Goal: Task Accomplishment & Management: Complete application form

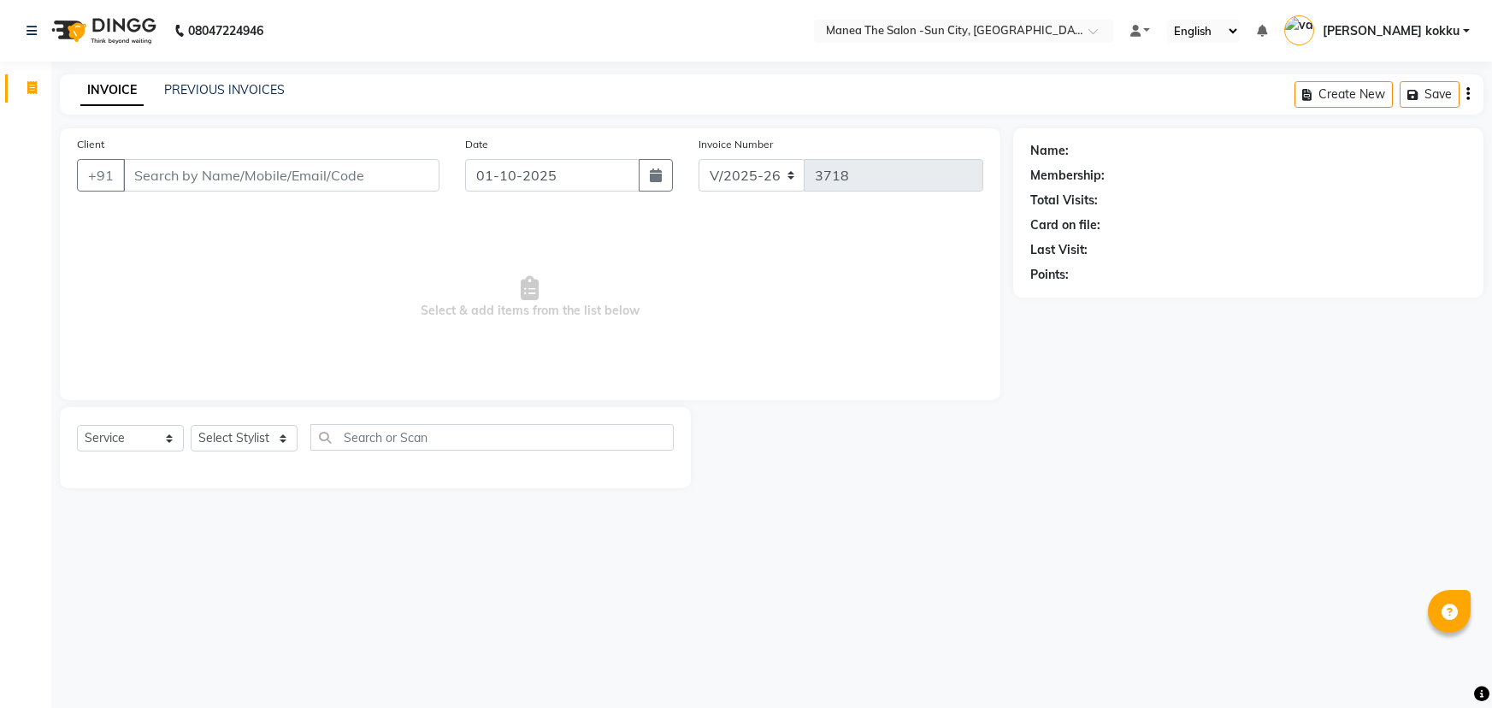
select select "5822"
select select "service"
click at [239, 437] on select "Select Stylist [PERSON_NAME] [PERSON_NAME] Ikrar [PERSON_NAME] K sai [PERSON_NA…" at bounding box center [244, 438] width 107 height 27
select select "62892"
click at [191, 425] on select "Select Stylist [PERSON_NAME] [PERSON_NAME] Ikrar [PERSON_NAME] K sai [PERSON_NA…" at bounding box center [244, 438] width 107 height 27
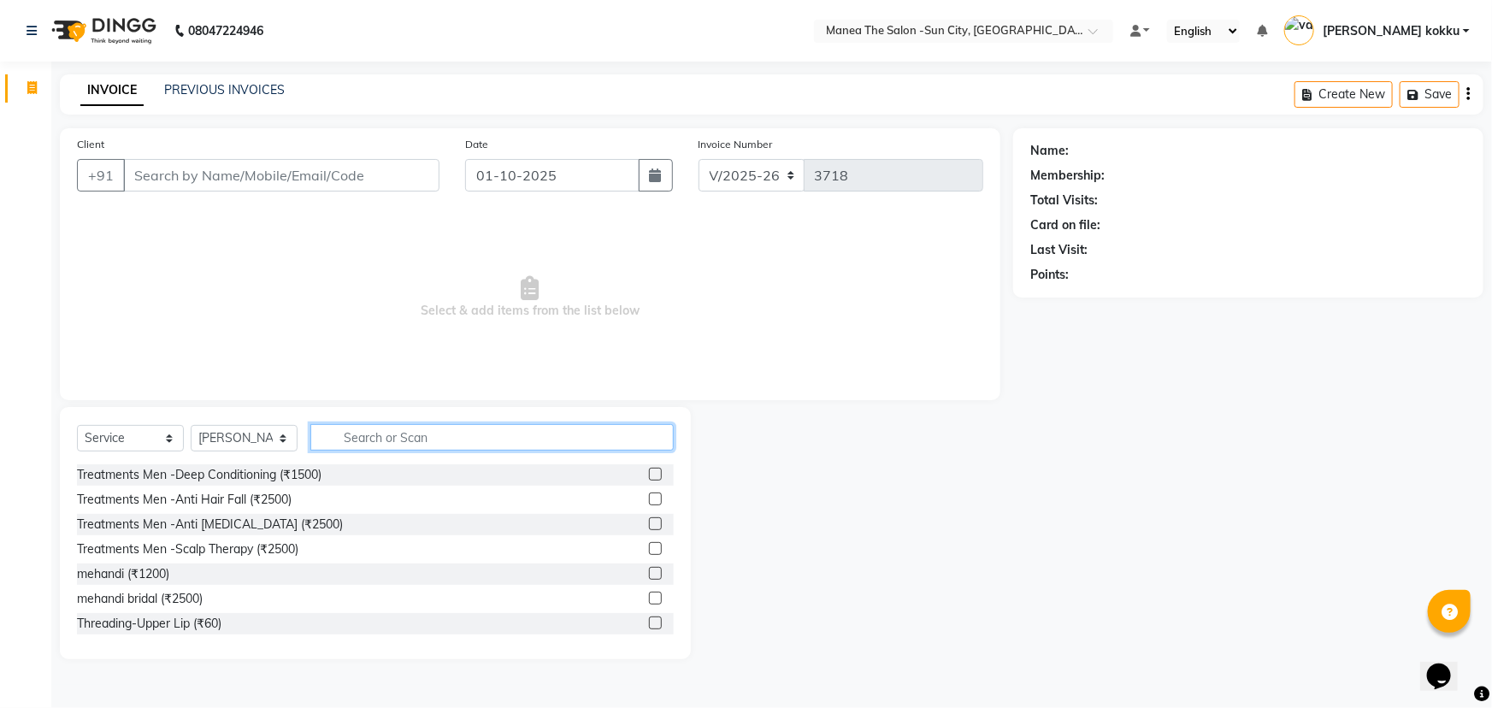
click at [416, 435] on input "text" at bounding box center [491, 437] width 363 height 27
type input "c"
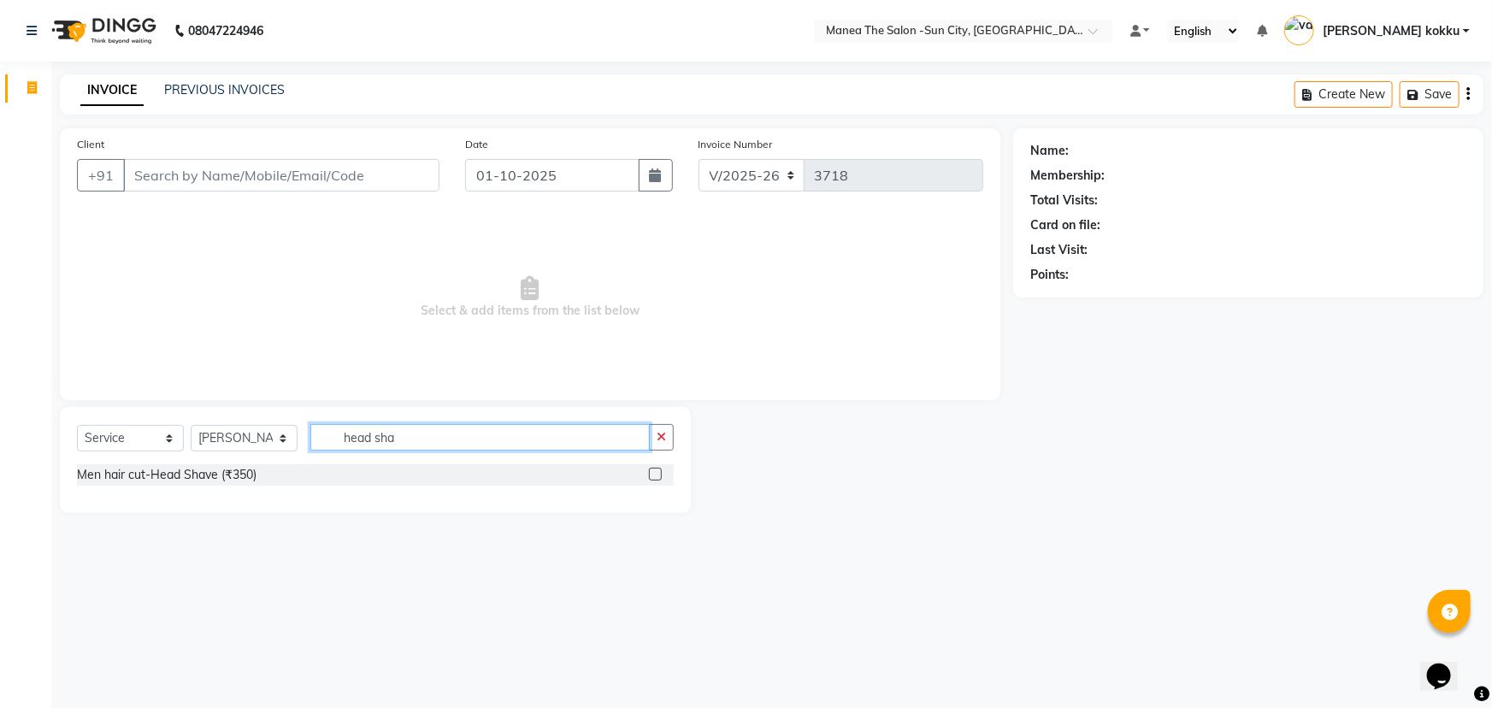
type input "head sha"
click at [650, 476] on label at bounding box center [655, 474] width 13 height 13
click at [650, 476] on input "checkbox" at bounding box center [654, 474] width 11 height 11
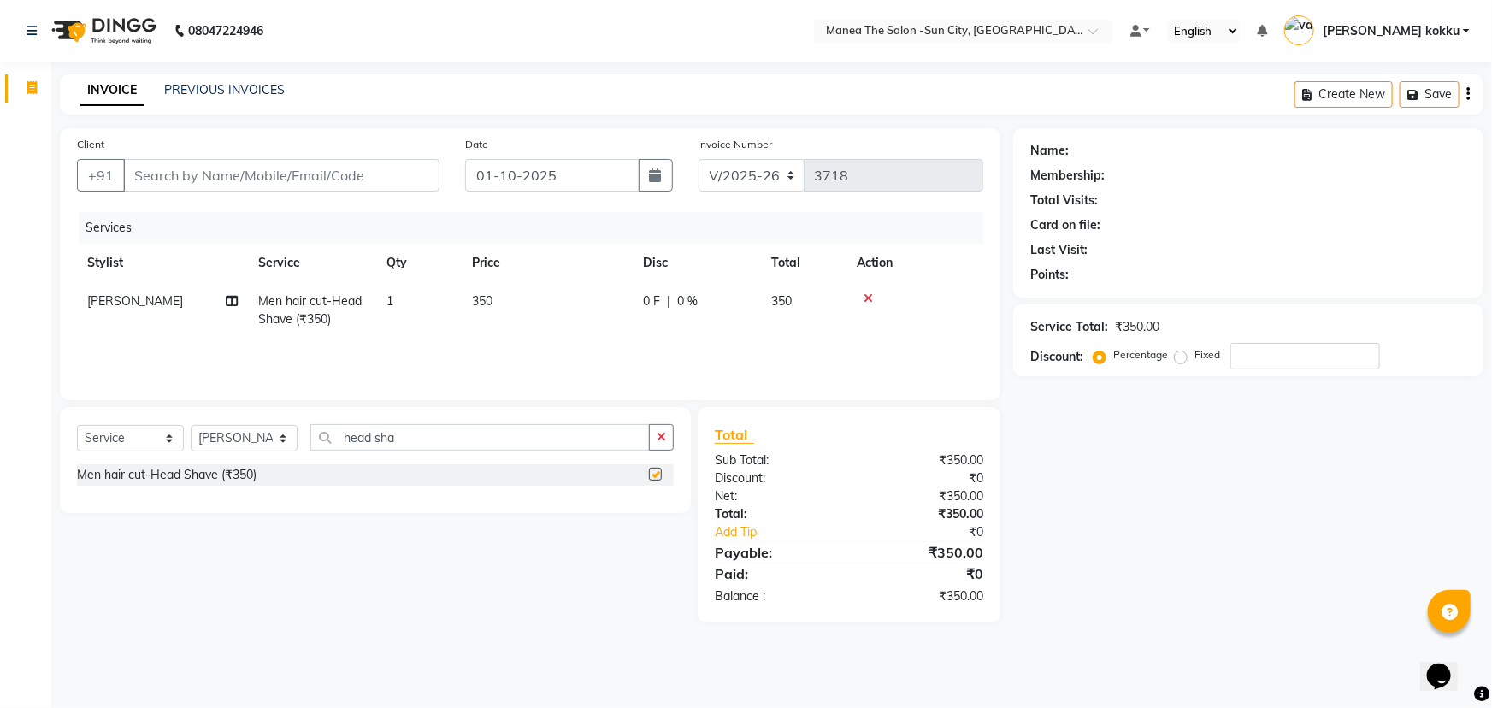
checkbox input "false"
click at [664, 441] on icon "button" at bounding box center [661, 437] width 9 height 12
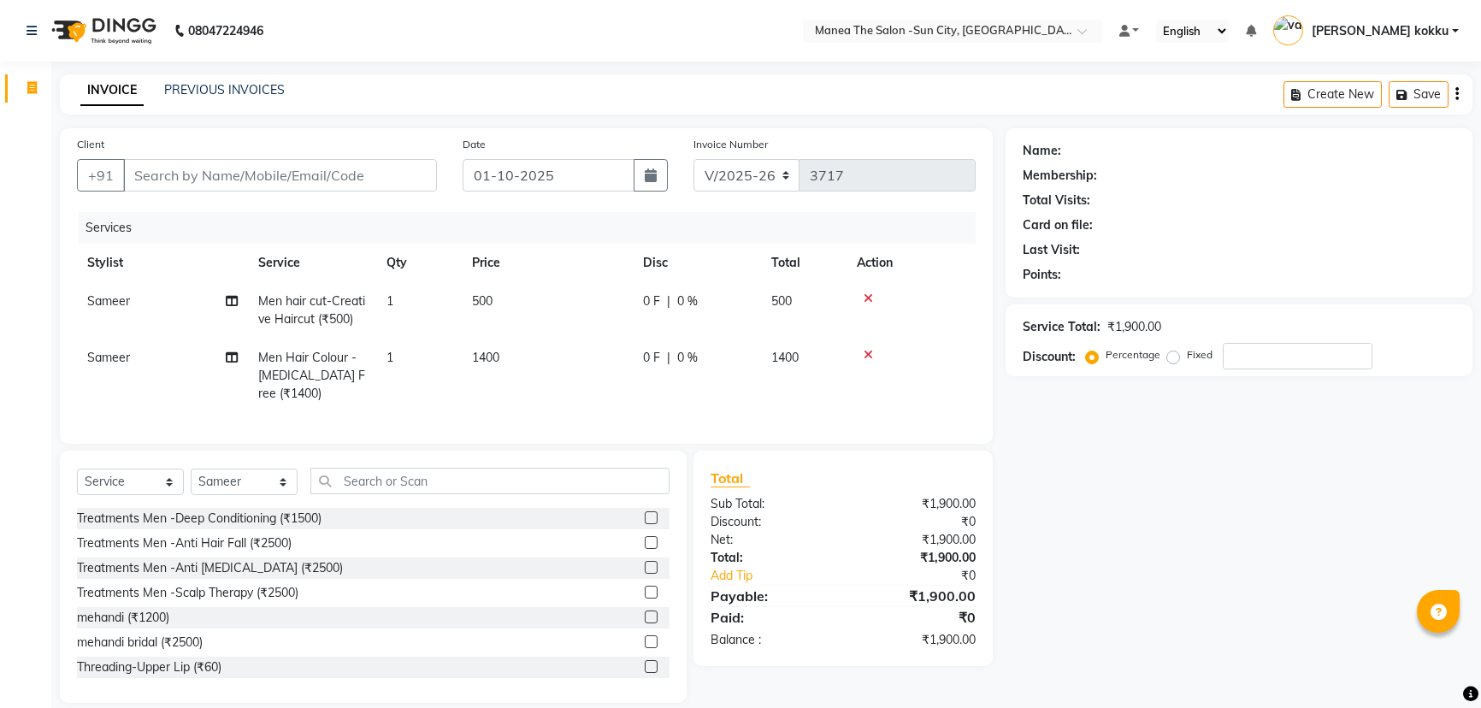
select select "5822"
select select "service"
select select "82226"
click at [390, 481] on input "text" at bounding box center [489, 481] width 359 height 27
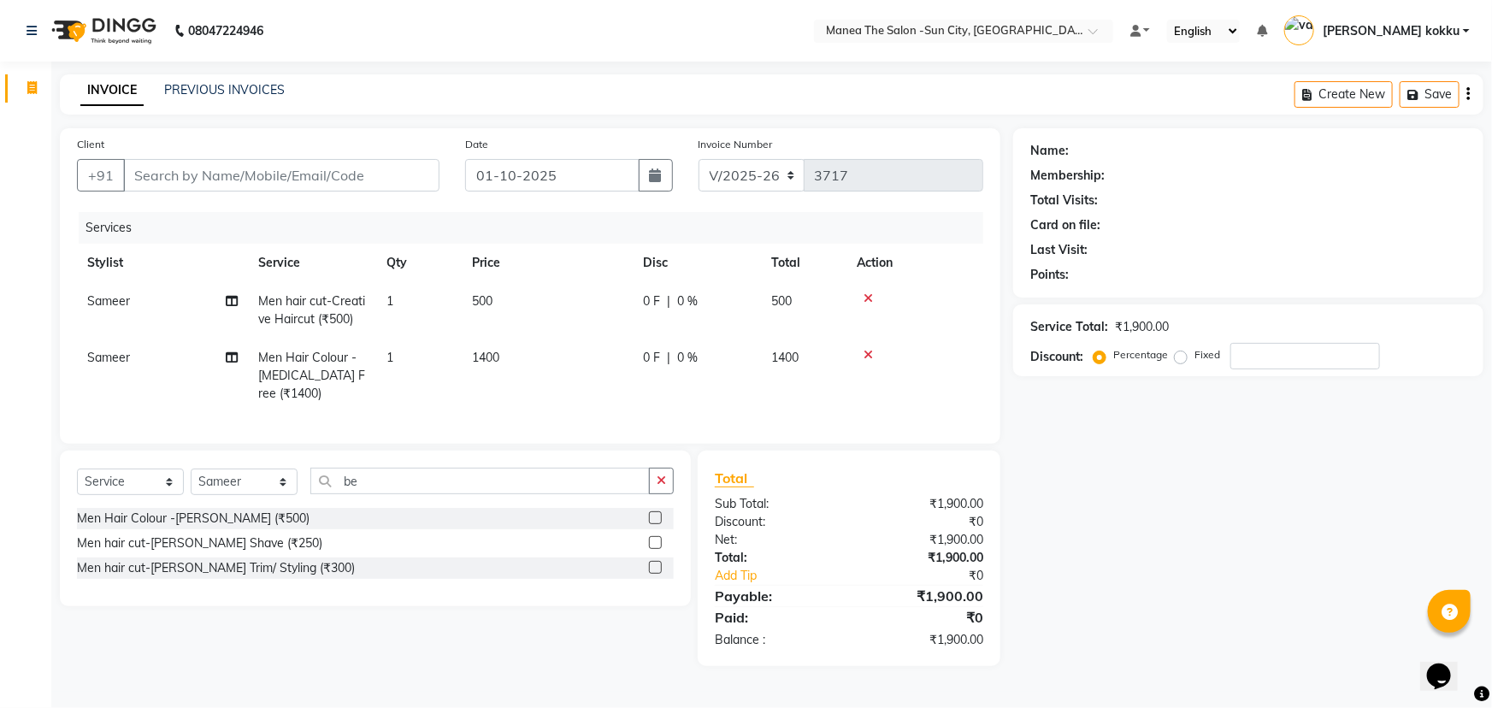
type input "be"
click at [658, 574] on label at bounding box center [655, 567] width 13 height 13
click at [658, 574] on input "checkbox" at bounding box center [654, 567] width 11 height 11
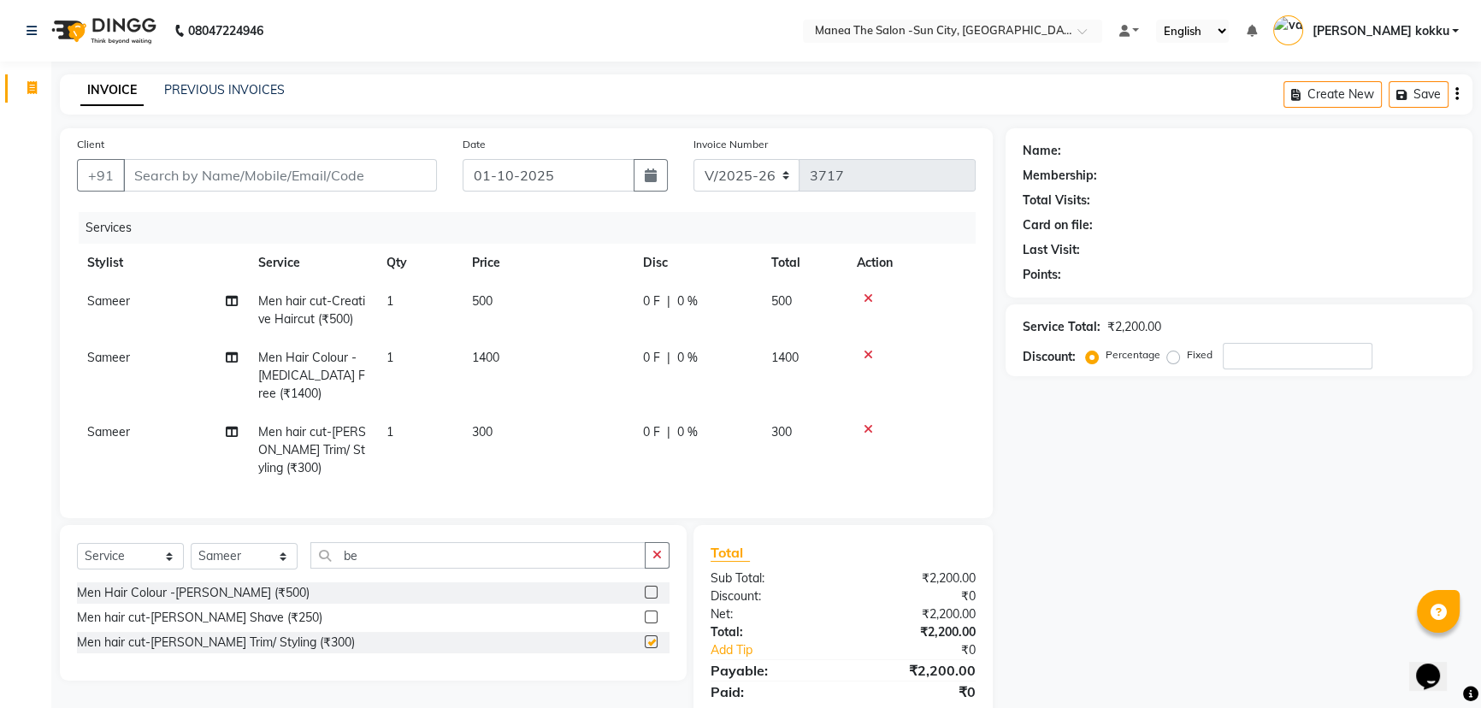
checkbox input "false"
click at [647, 598] on label at bounding box center [651, 592] width 13 height 13
click at [647, 598] on input "checkbox" at bounding box center [650, 592] width 11 height 11
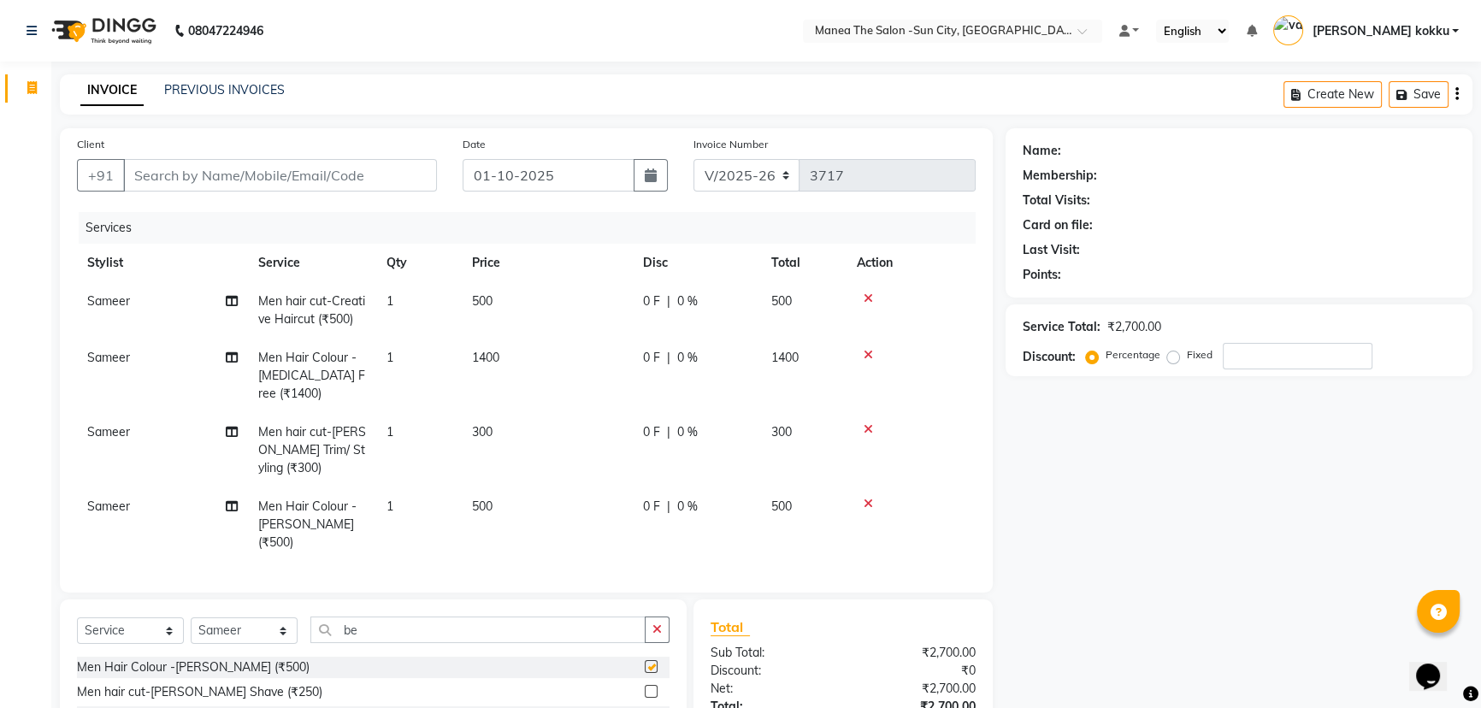
checkbox input "false"
click at [653, 623] on icon "button" at bounding box center [656, 629] width 9 height 12
click at [869, 502] on icon at bounding box center [867, 504] width 9 height 12
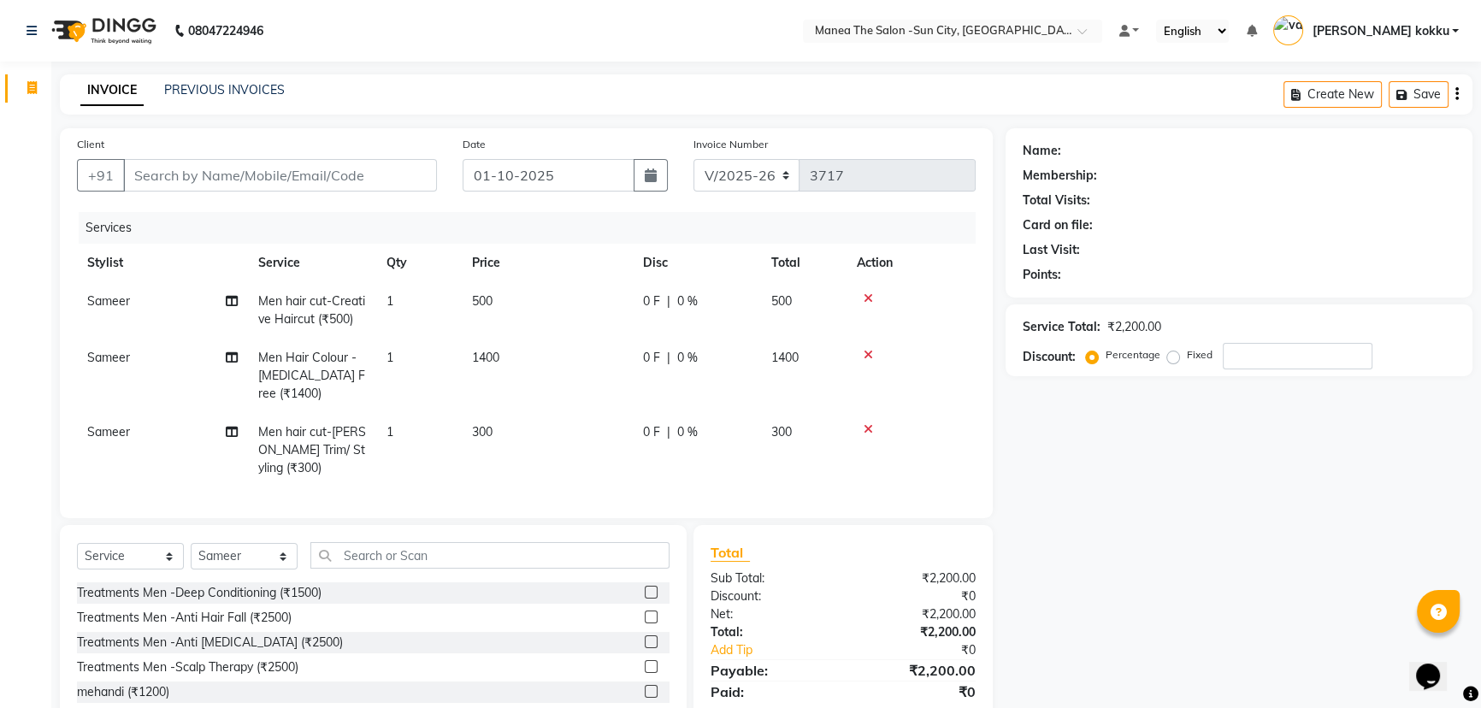
click at [867, 430] on icon at bounding box center [867, 429] width 9 height 12
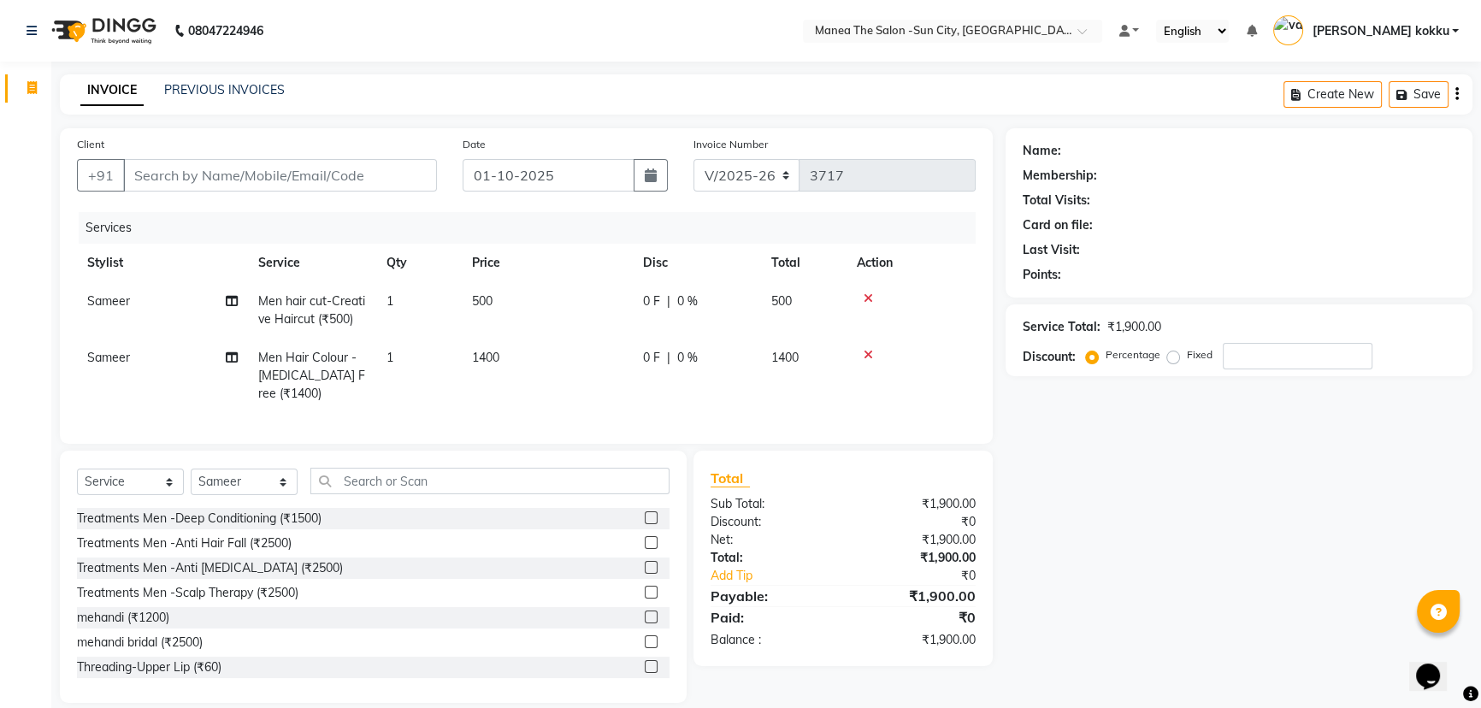
click at [867, 298] on icon at bounding box center [867, 298] width 9 height 12
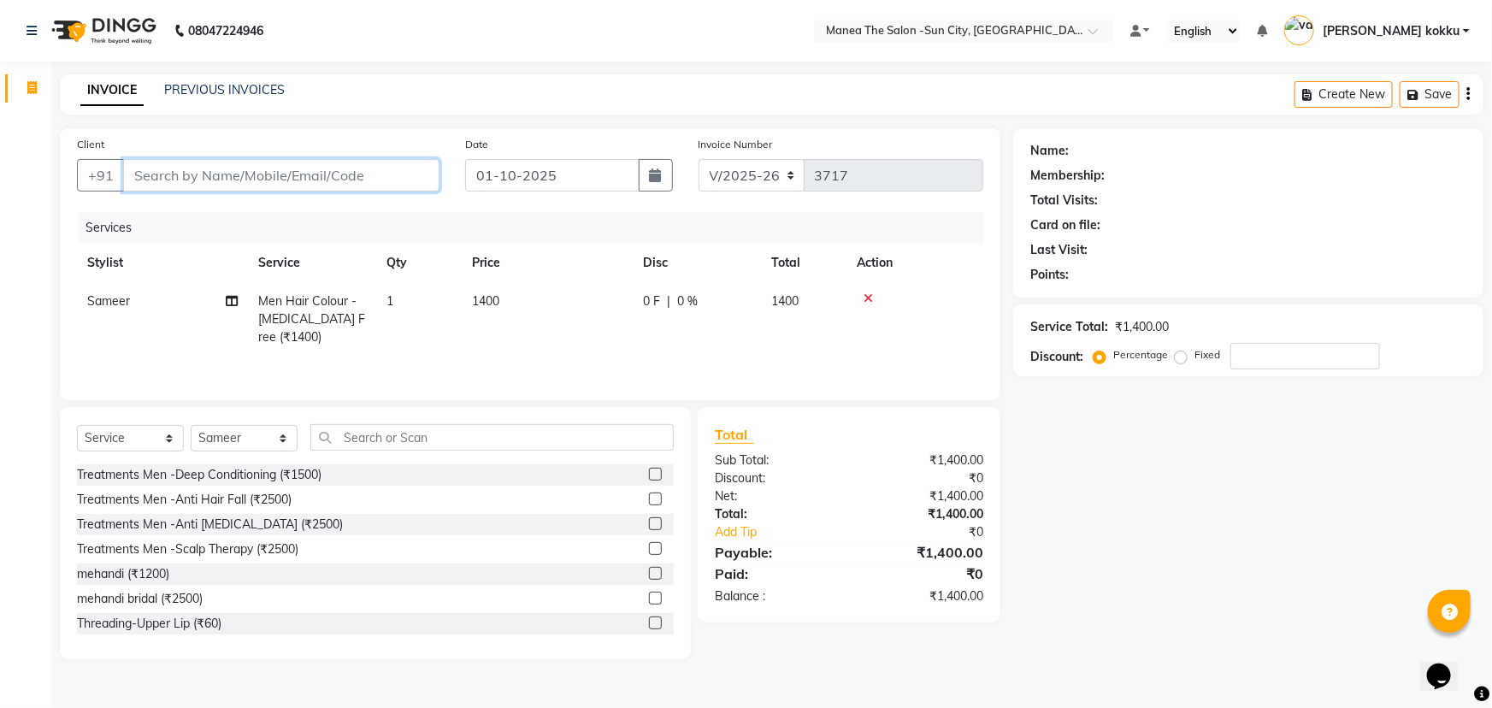
click at [307, 180] on input "Client" at bounding box center [281, 175] width 316 height 32
type input "9"
type input "0"
type input "9686814466"
click at [383, 171] on span "Add Client" at bounding box center [396, 175] width 68 height 17
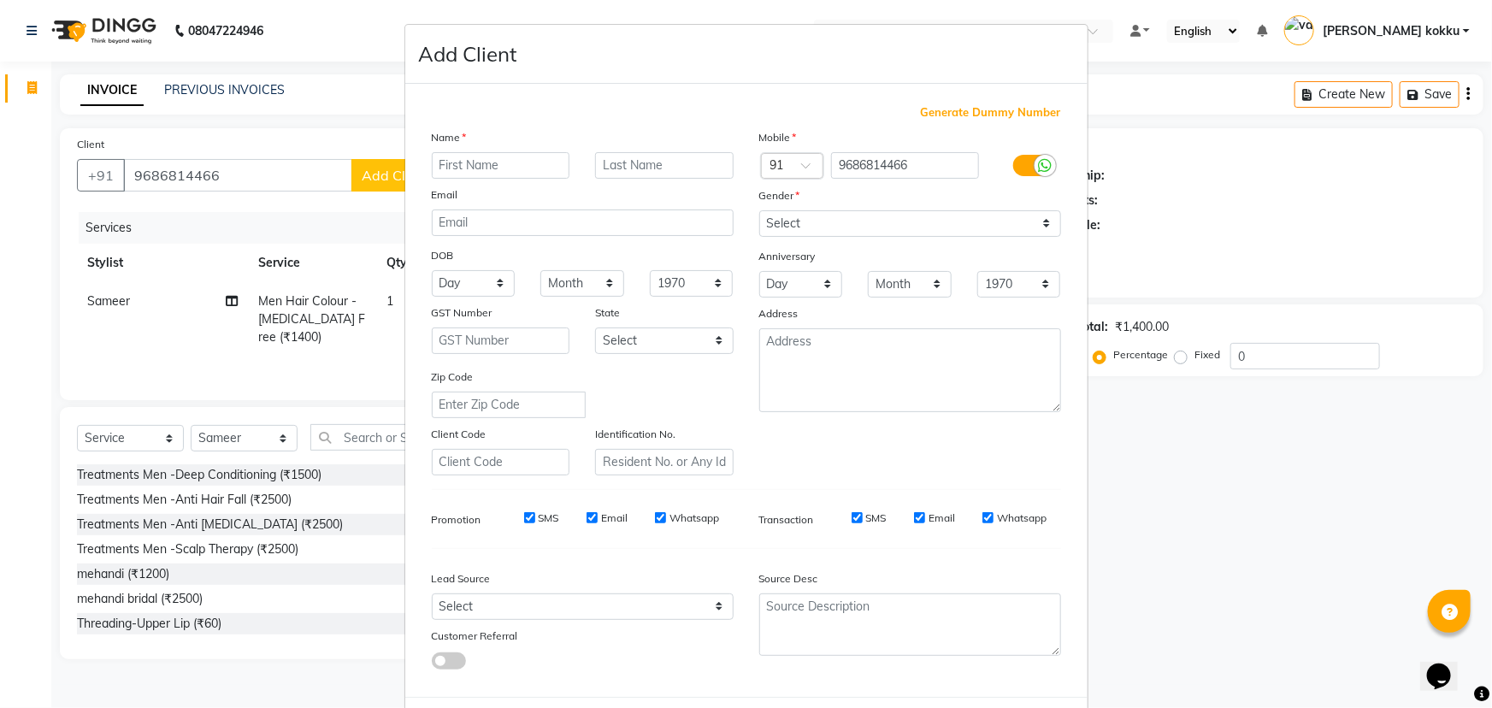
click at [481, 172] on input "text" at bounding box center [501, 165] width 138 height 27
type input "[PERSON_NAME]"
click at [617, 174] on input "text" at bounding box center [664, 165] width 138 height 27
type input "reddy"
click at [941, 214] on select "Select [DEMOGRAPHIC_DATA] [DEMOGRAPHIC_DATA] Other Prefer Not To Say" at bounding box center [910, 223] width 302 height 27
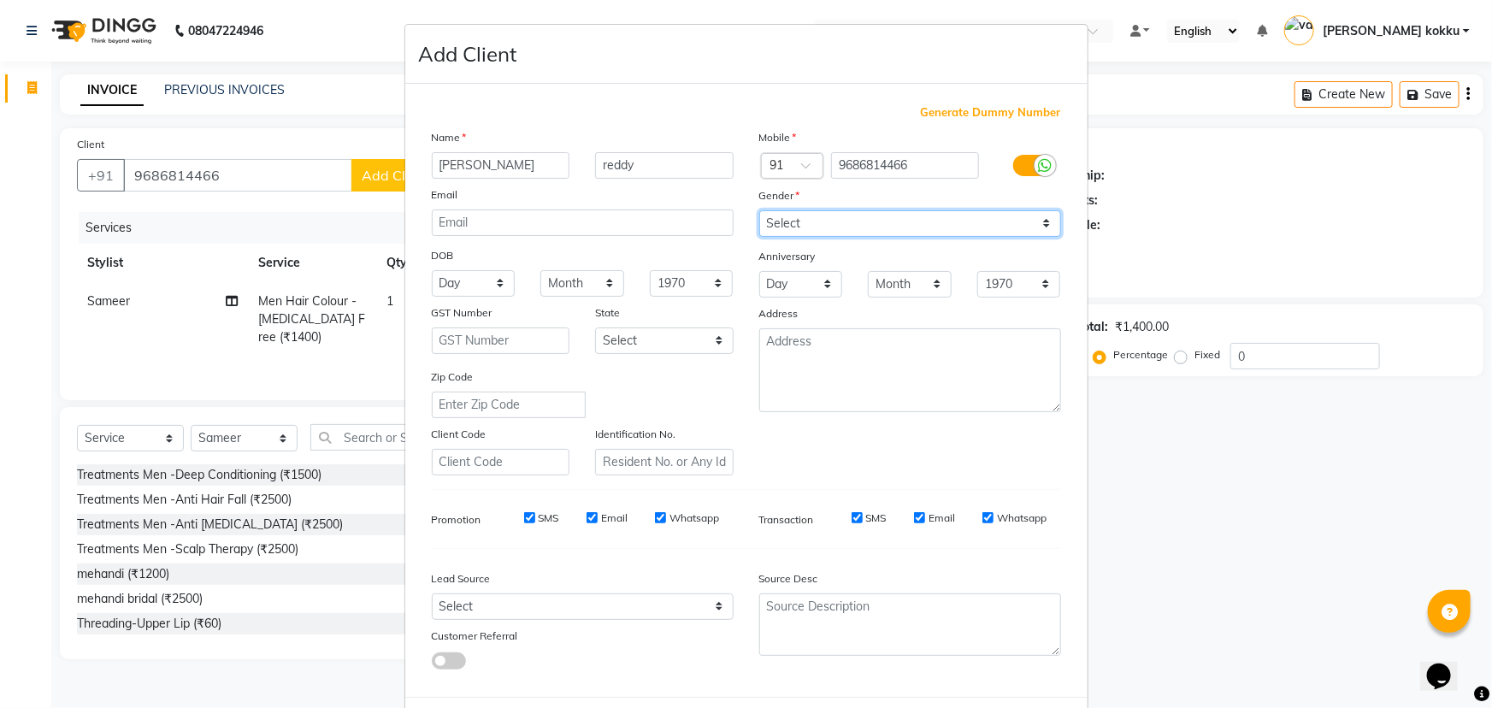
select select "[DEMOGRAPHIC_DATA]"
click at [759, 210] on select "Select [DEMOGRAPHIC_DATA] [DEMOGRAPHIC_DATA] Other Prefer Not To Say" at bounding box center [910, 223] width 302 height 27
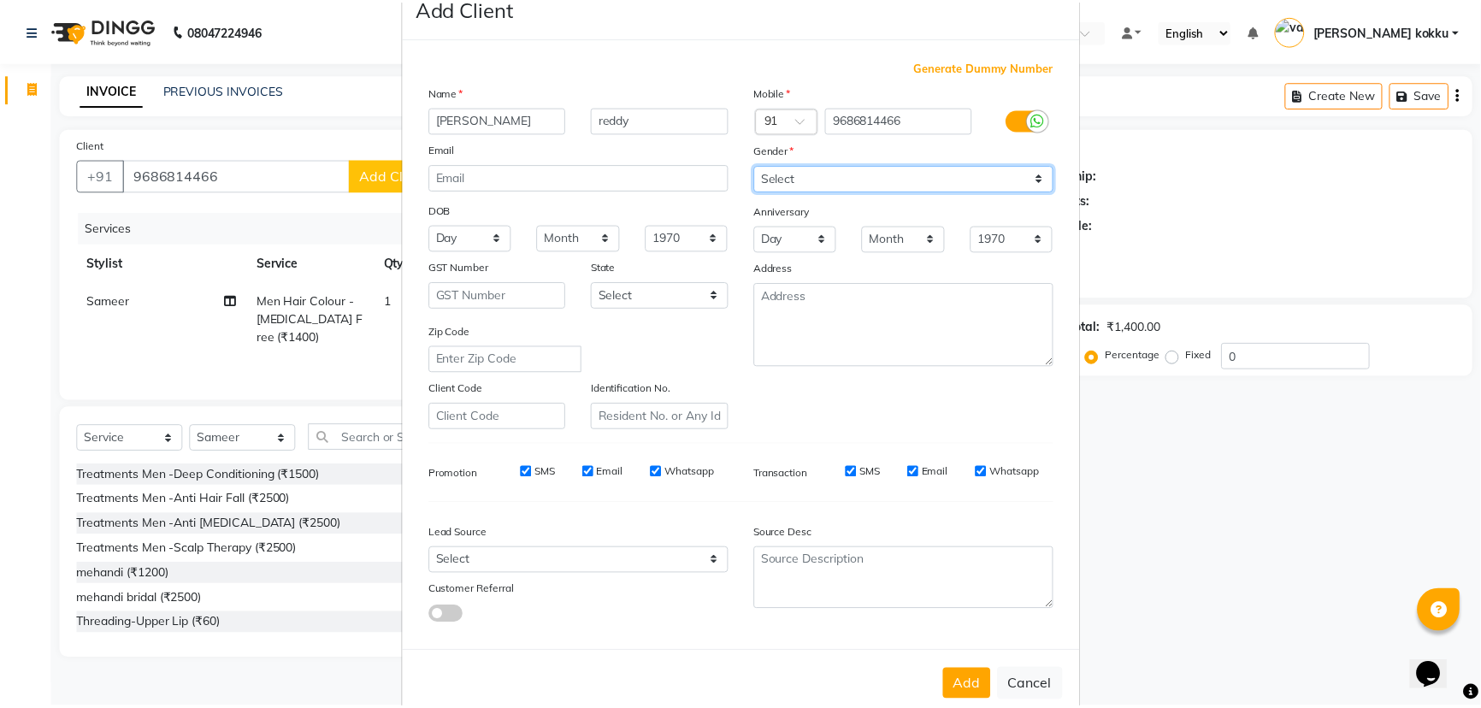
scroll to position [85, 0]
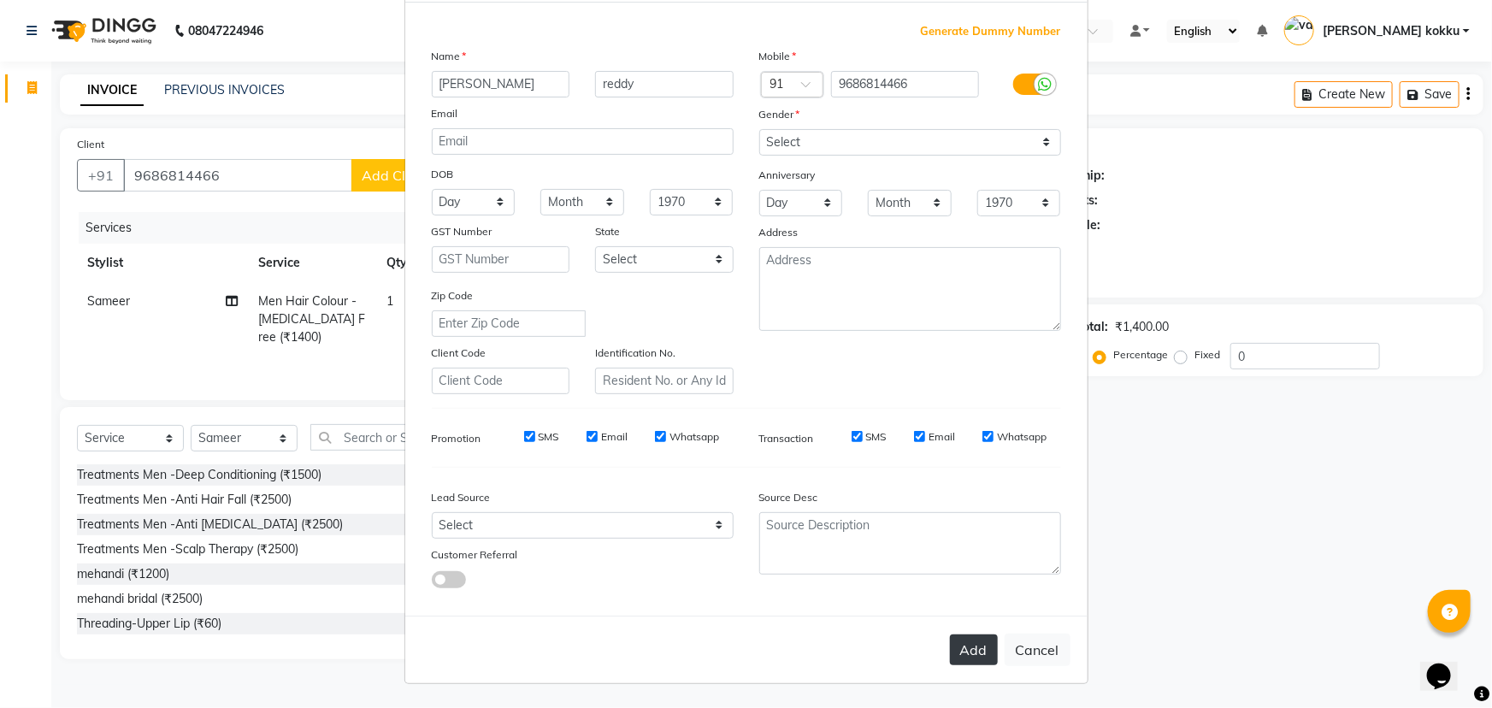
click at [968, 638] on button "Add" at bounding box center [974, 649] width 48 height 31
type input "96******66"
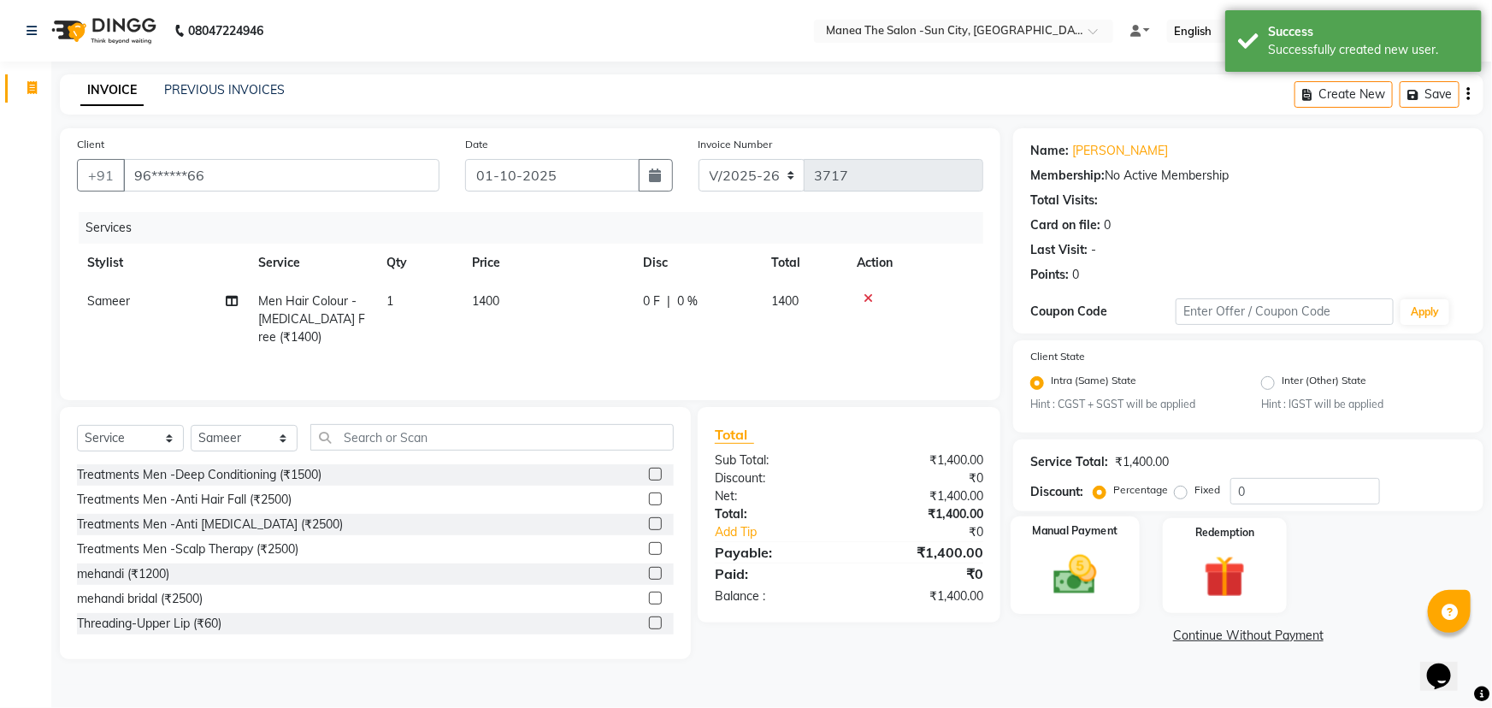
click at [1079, 551] on img at bounding box center [1075, 576] width 70 height 50
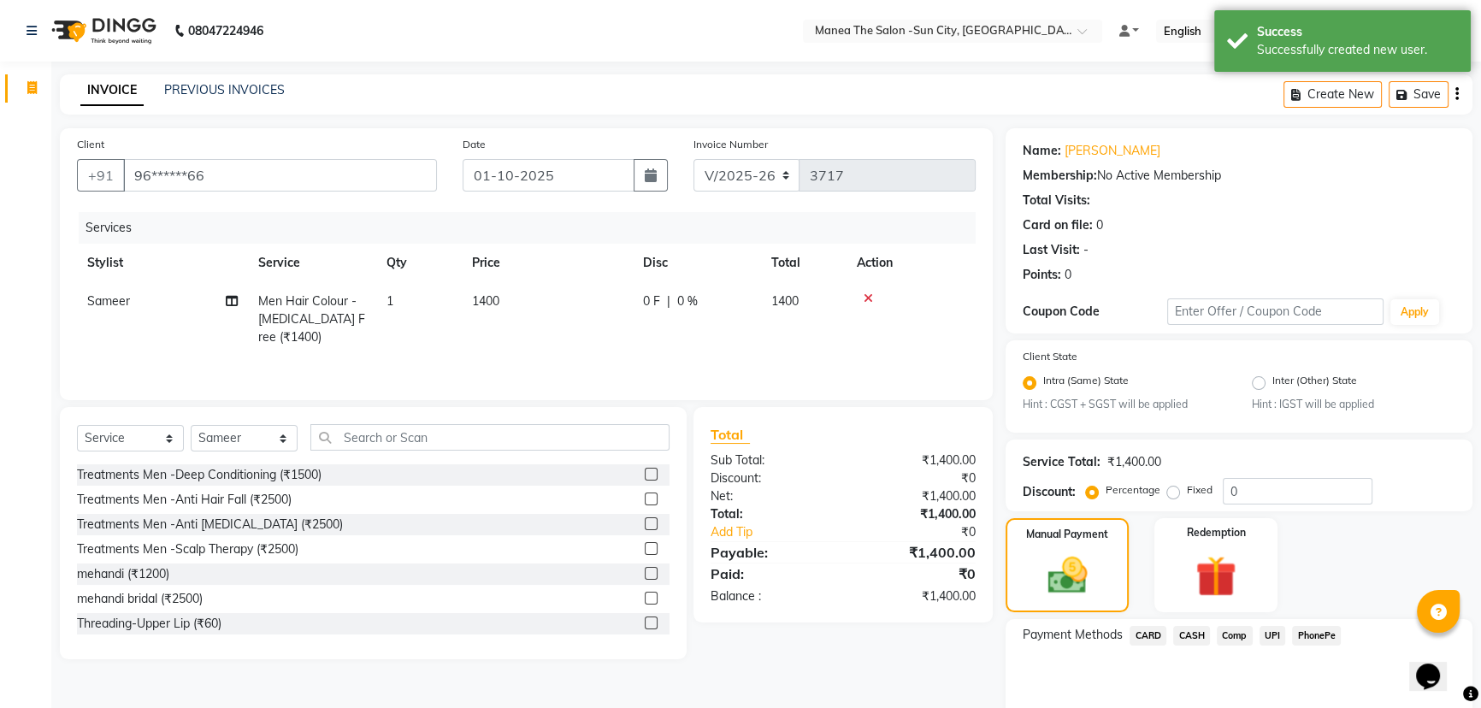
scroll to position [75, 0]
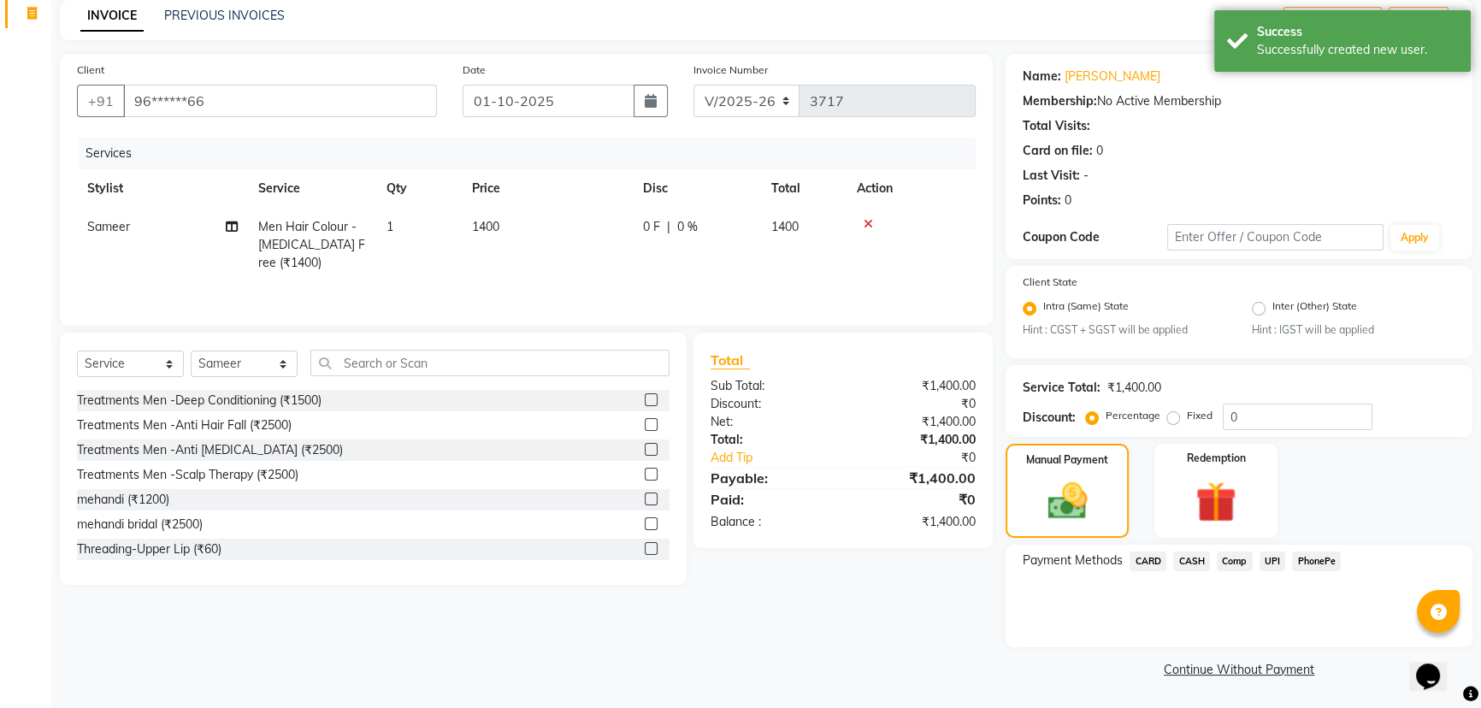
click at [1270, 557] on span "UPI" at bounding box center [1272, 561] width 27 height 20
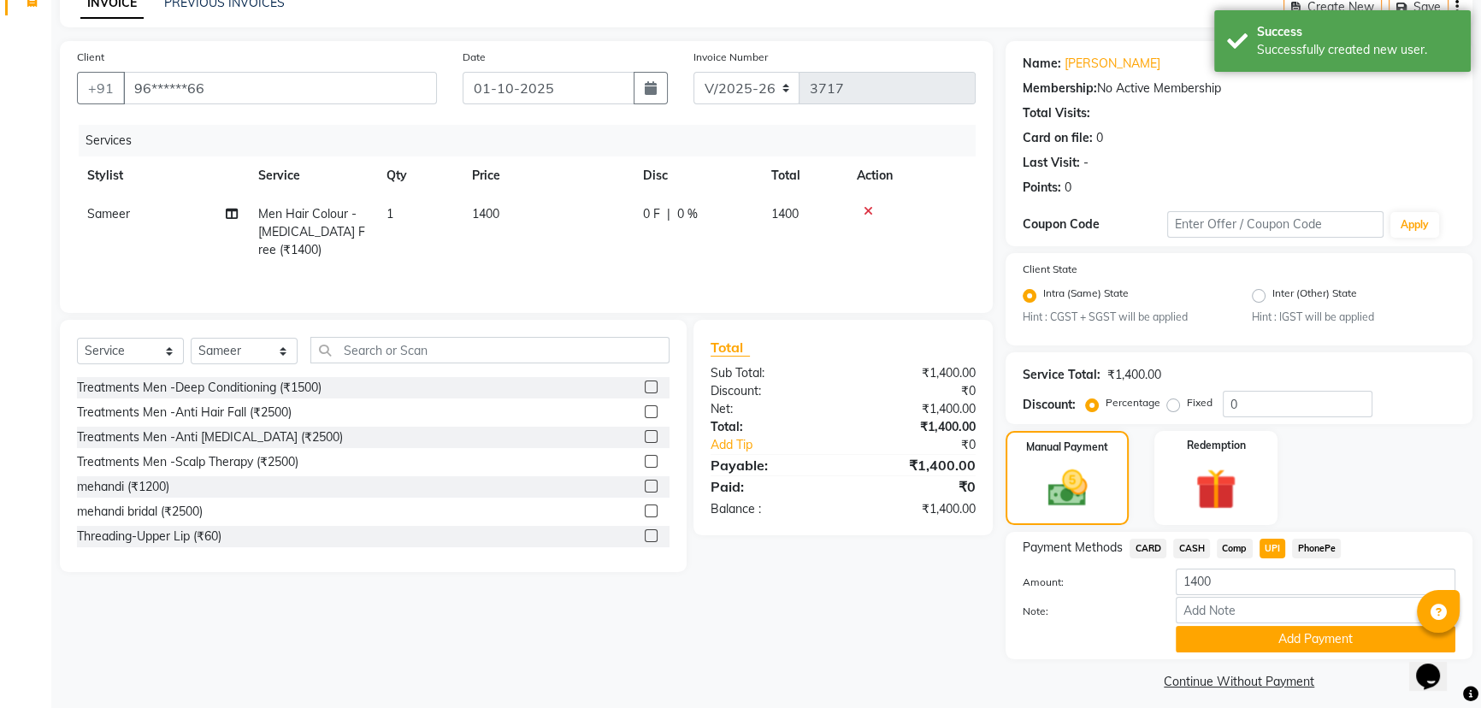
scroll to position [100, 0]
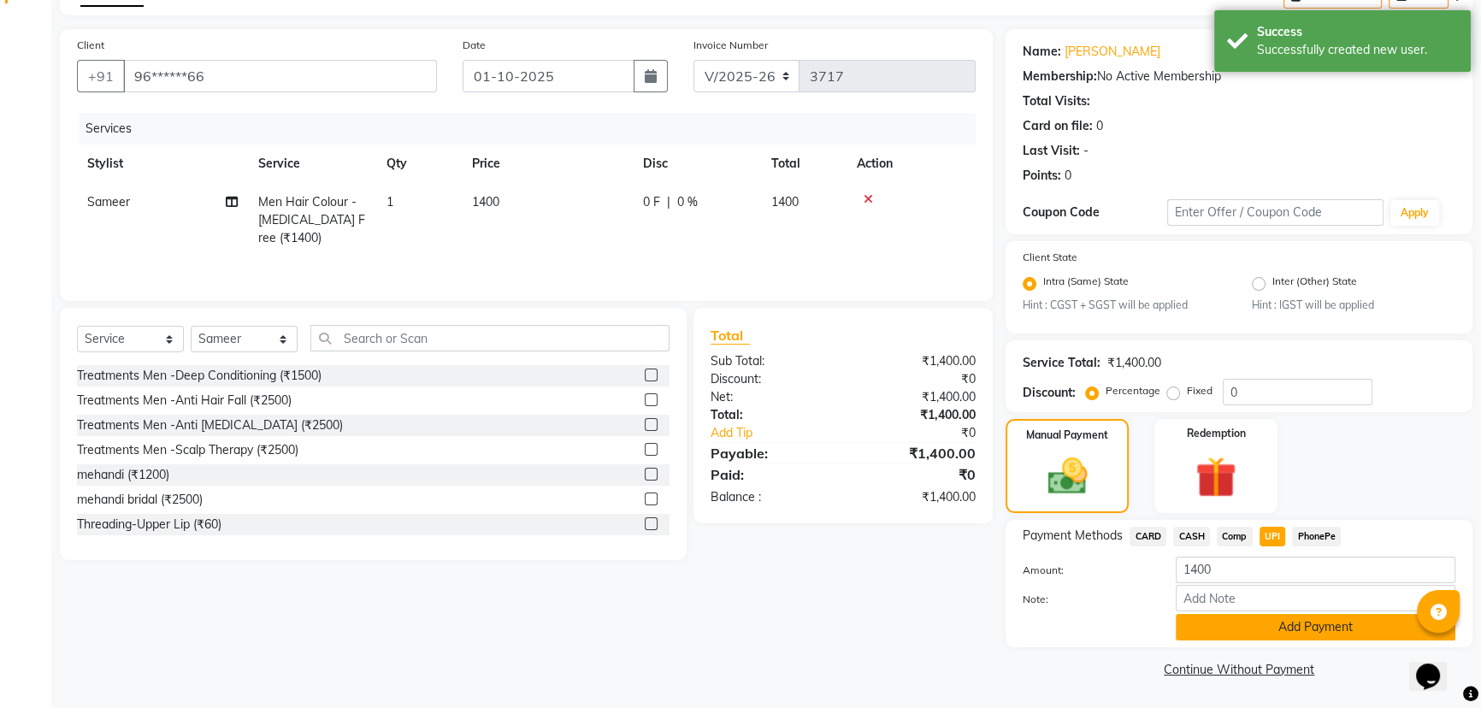
click at [1278, 632] on button "Add Payment" at bounding box center [1315, 627] width 280 height 27
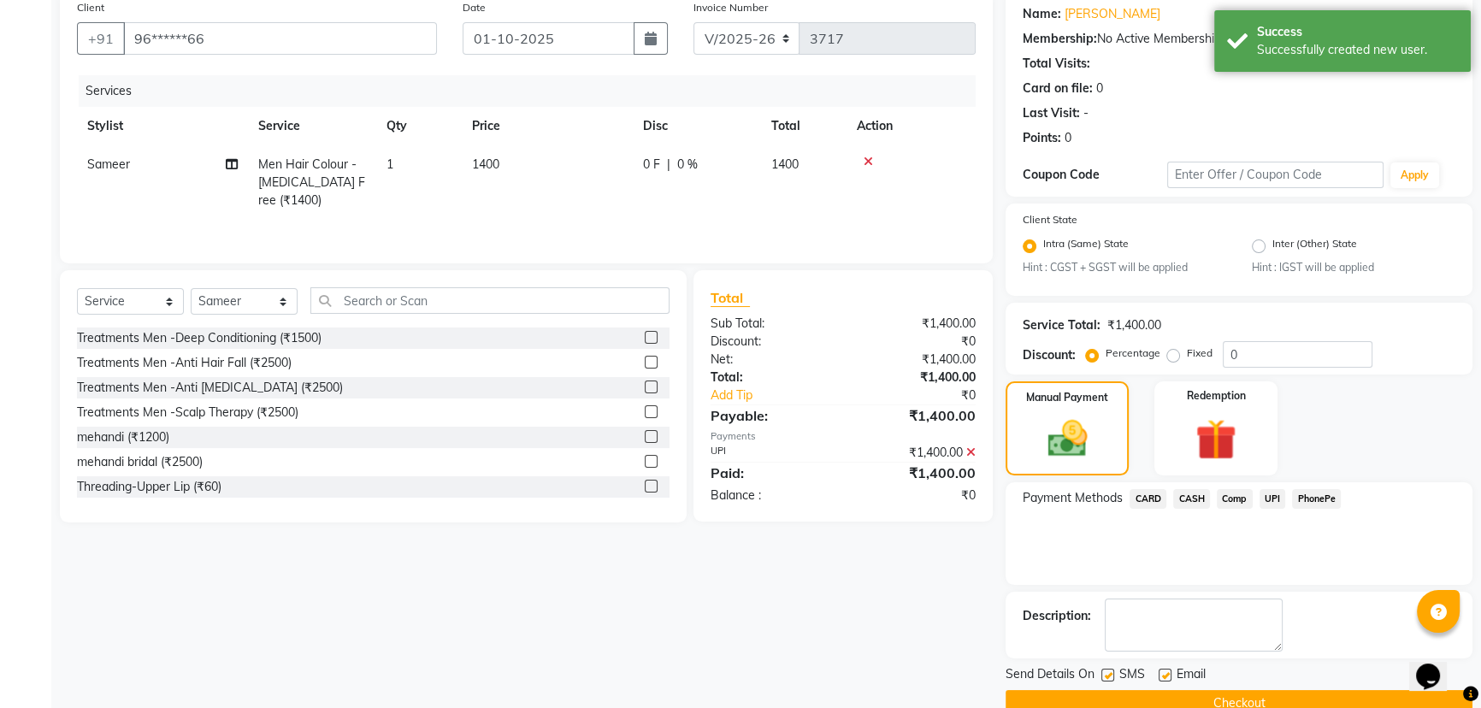
scroll to position [171, 0]
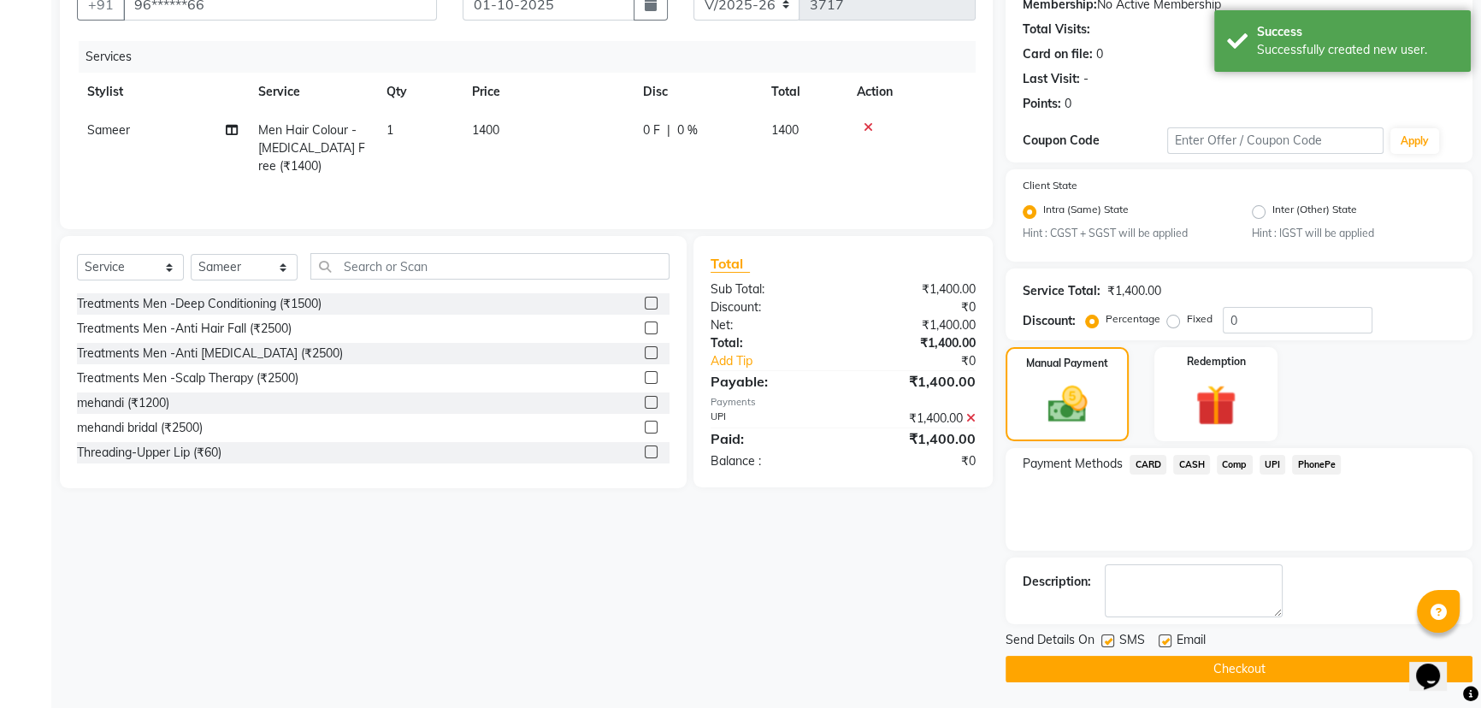
click at [1109, 641] on label at bounding box center [1107, 640] width 13 height 13
click at [1109, 641] on input "checkbox" at bounding box center [1106, 641] width 11 height 11
checkbox input "false"
click at [1110, 658] on button "Checkout" at bounding box center [1238, 669] width 467 height 27
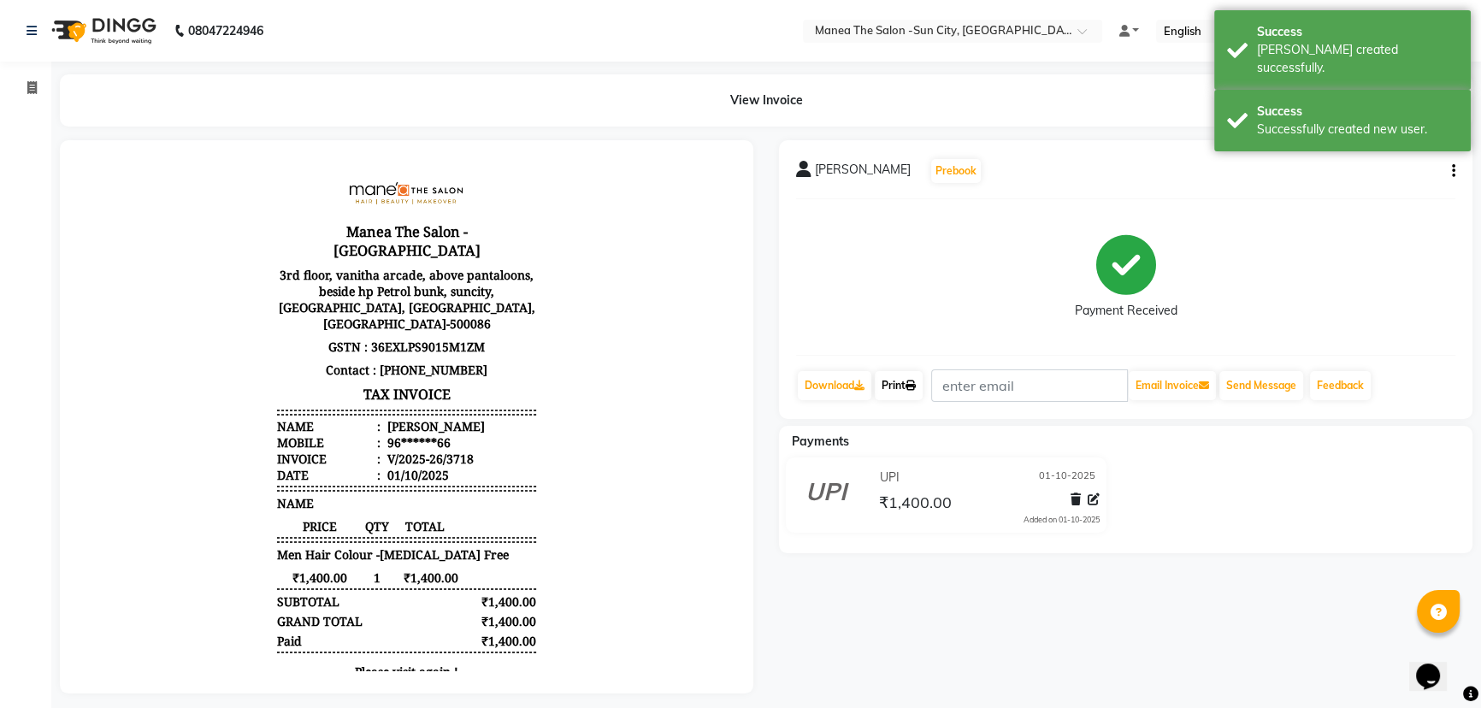
click at [904, 392] on link "Print" at bounding box center [899, 385] width 48 height 29
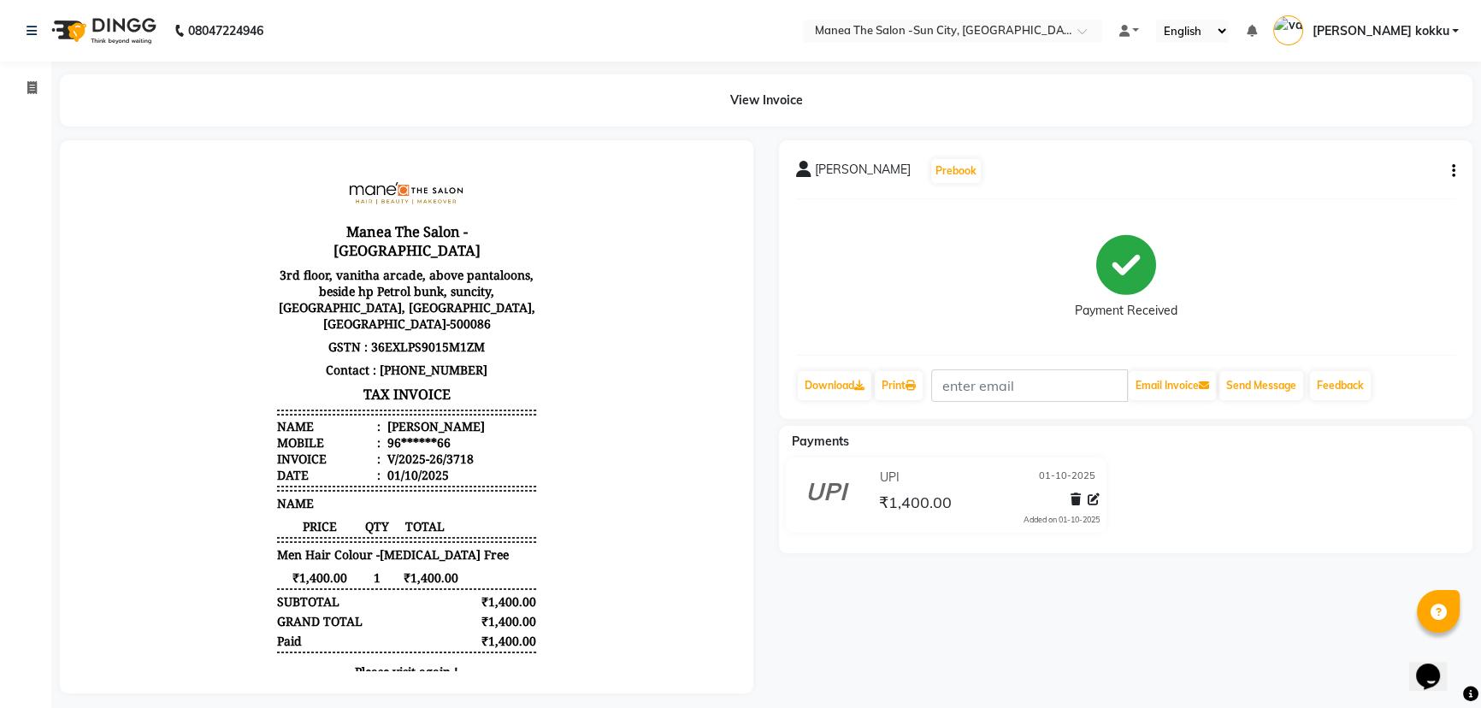
click at [1450, 171] on button "button" at bounding box center [1450, 171] width 10 height 18
click at [1416, 186] on div "Edit Item Staff" at bounding box center [1367, 181] width 117 height 21
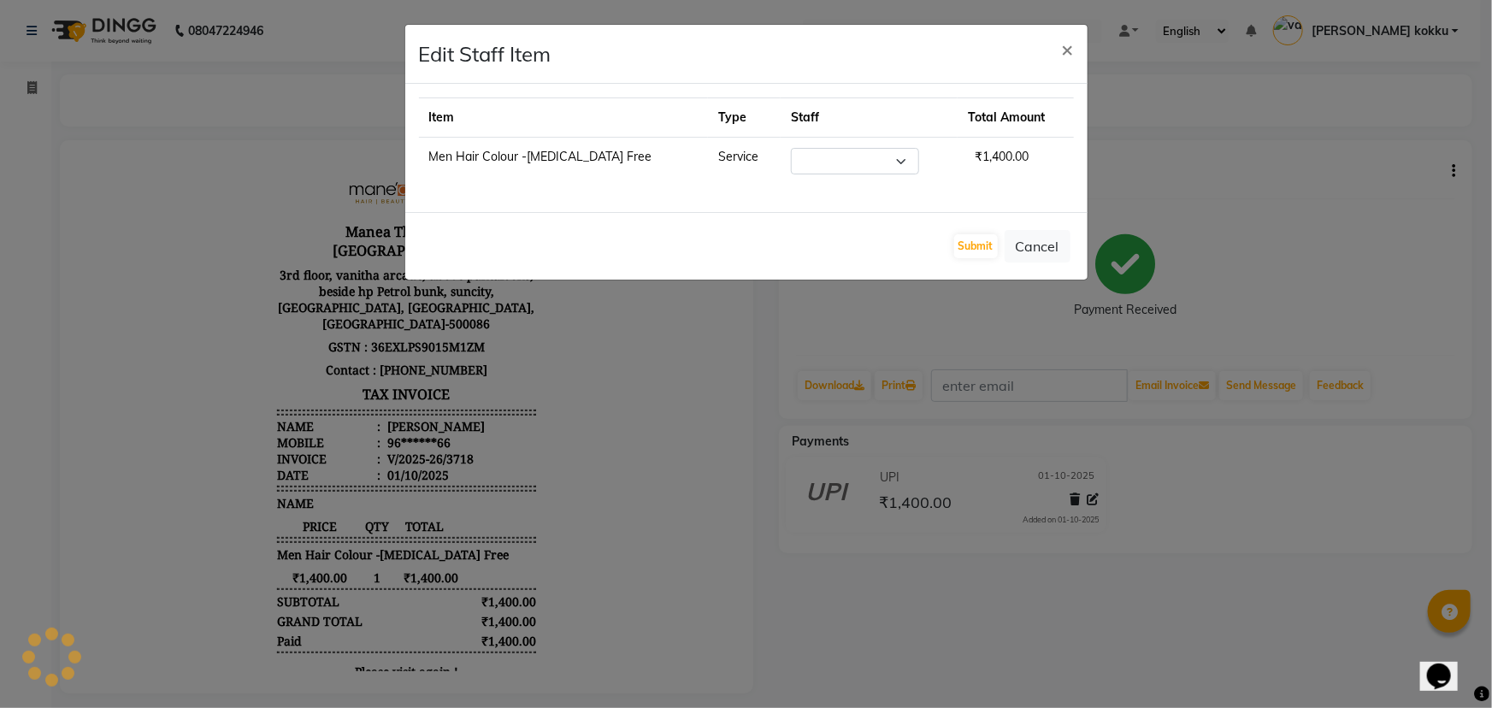
select select "82226"
click at [969, 246] on button "Submit" at bounding box center [976, 246] width 44 height 24
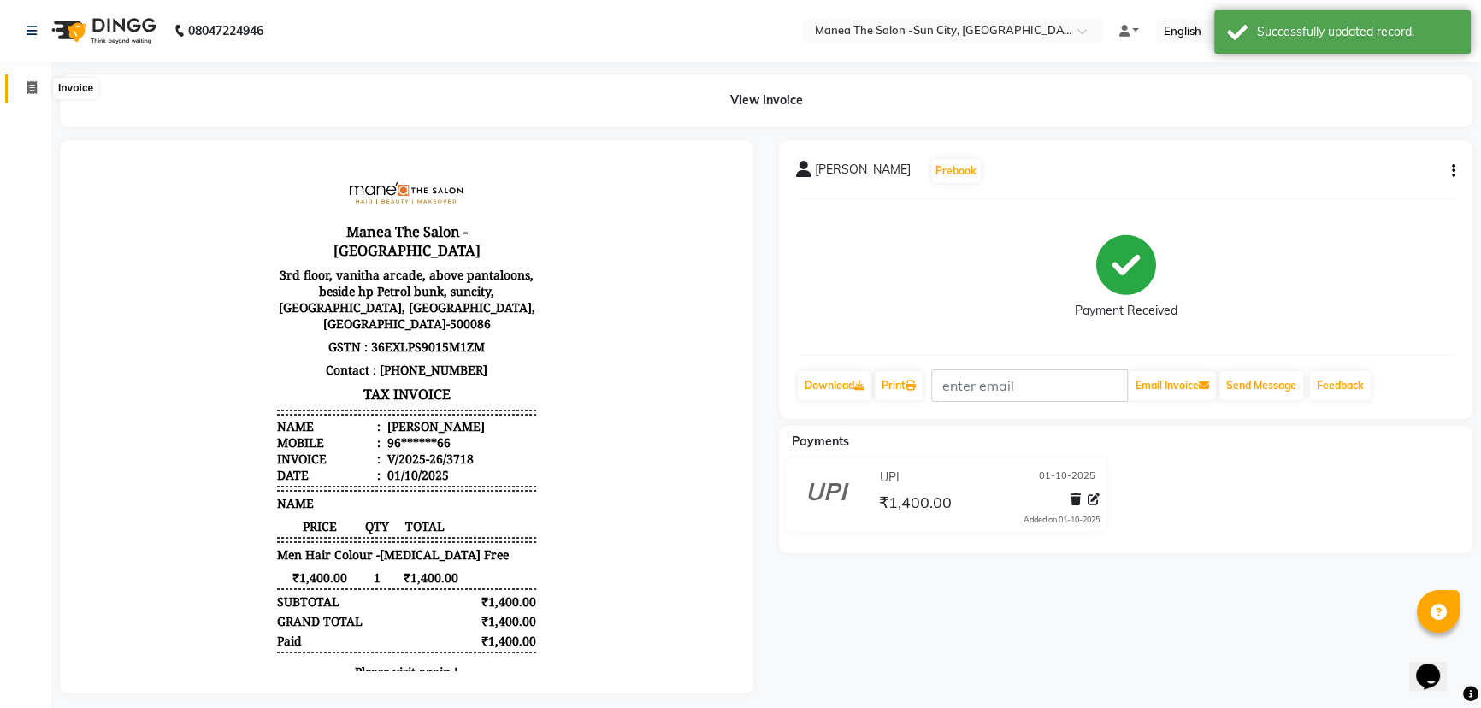
click at [27, 95] on span at bounding box center [32, 89] width 30 height 20
select select "5822"
select select "service"
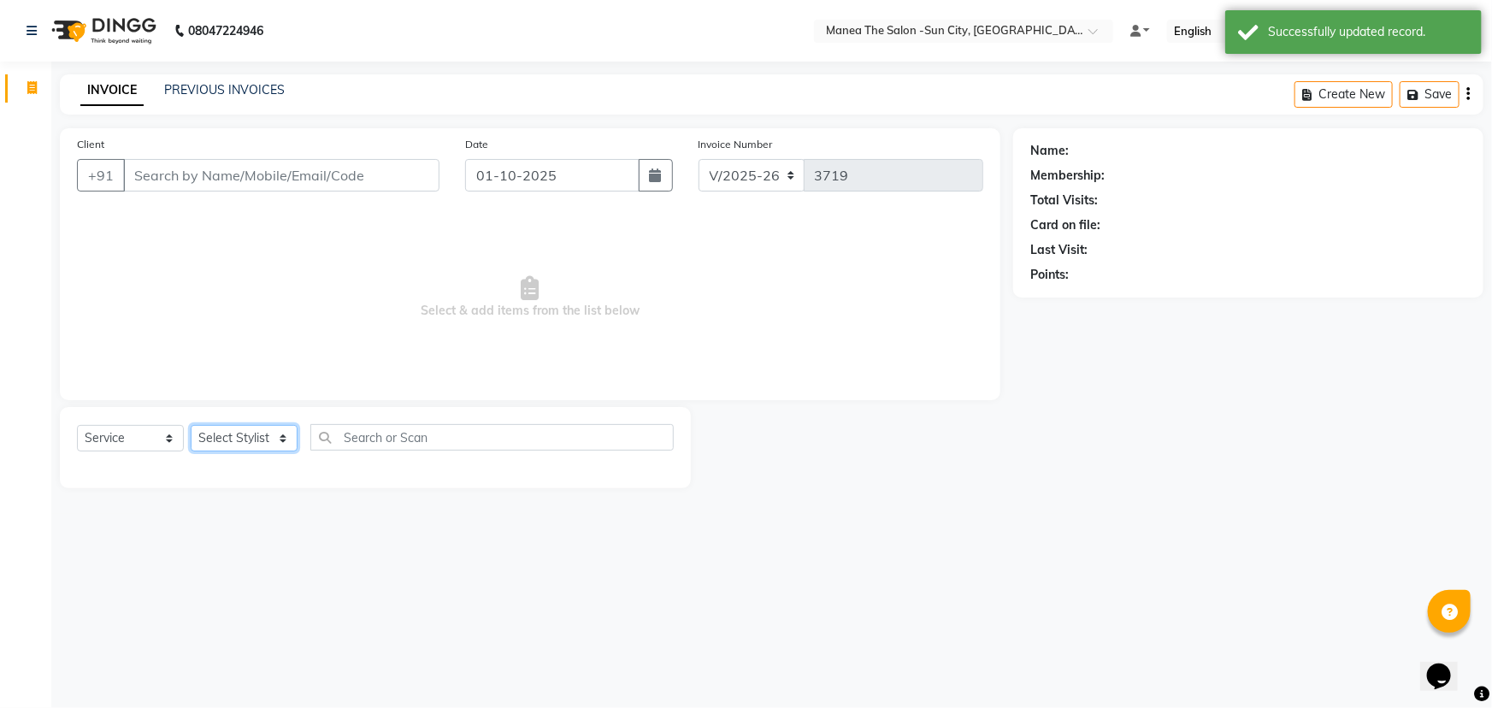
click at [264, 445] on select "Select Stylist [PERSON_NAME] [PERSON_NAME] Ikrar [PERSON_NAME] K sai [PERSON_NA…" at bounding box center [244, 438] width 107 height 27
select select "78639"
click at [191, 425] on select "Select Stylist [PERSON_NAME] [PERSON_NAME] Ikrar [PERSON_NAME] K sai [PERSON_NA…" at bounding box center [244, 438] width 107 height 27
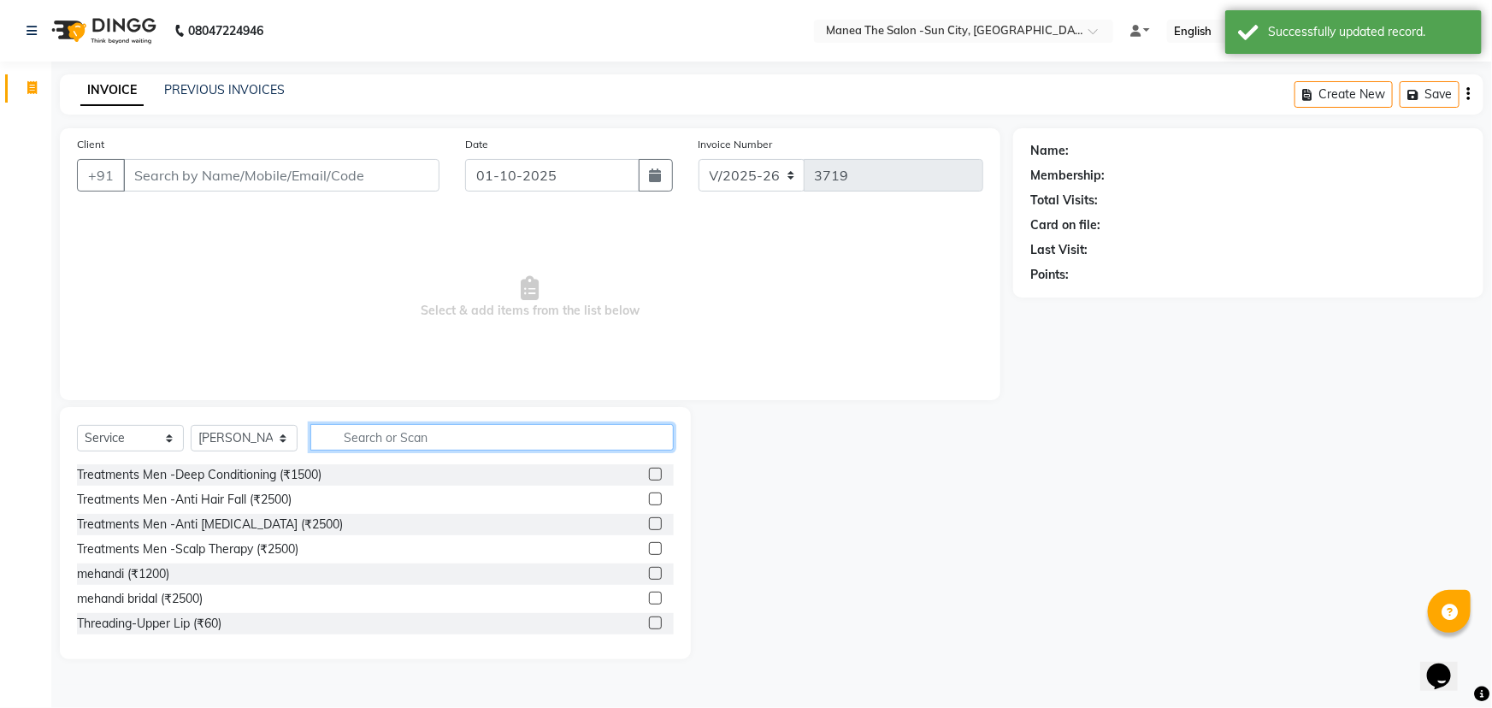
click at [371, 435] on input "text" at bounding box center [491, 437] width 363 height 27
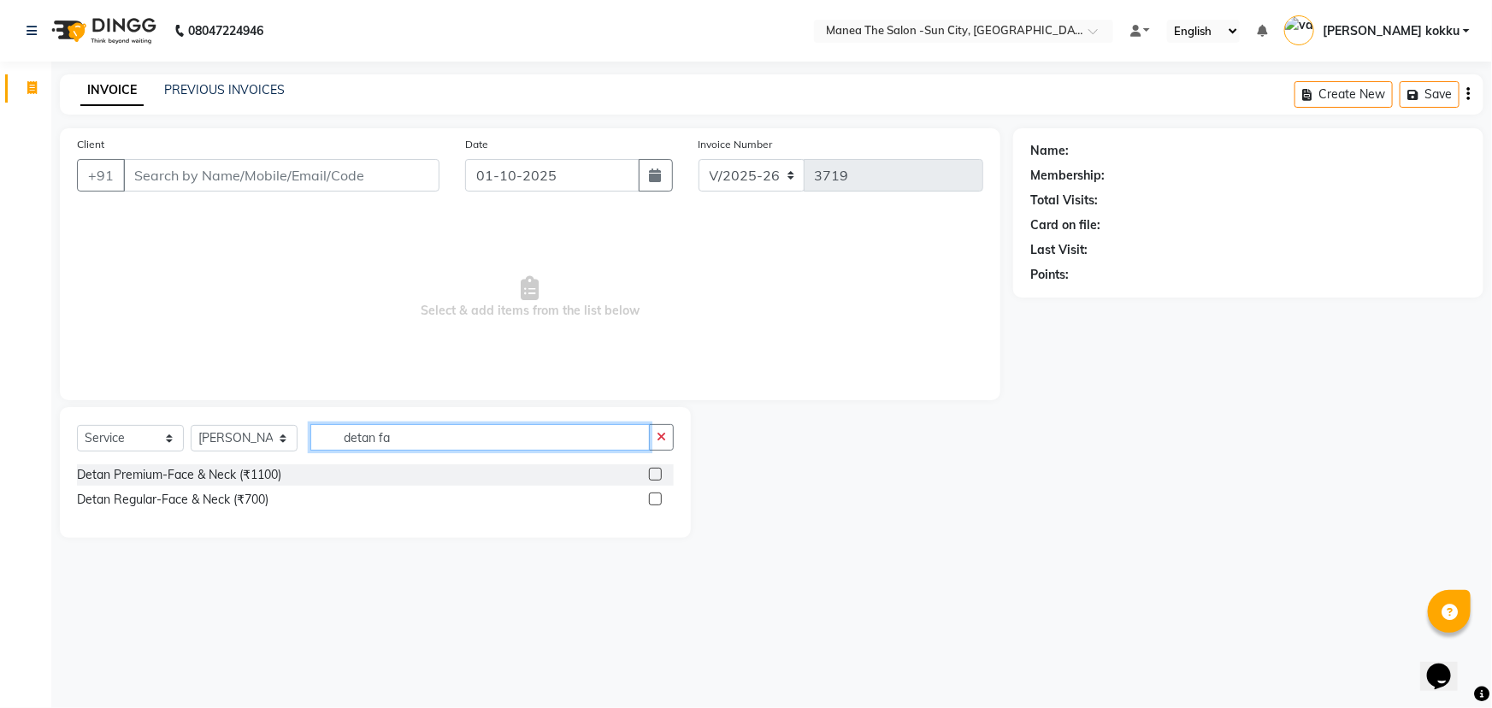
type input "detan fa"
click at [658, 500] on label at bounding box center [655, 498] width 13 height 13
click at [658, 500] on input "checkbox" at bounding box center [654, 499] width 11 height 11
checkbox input "true"
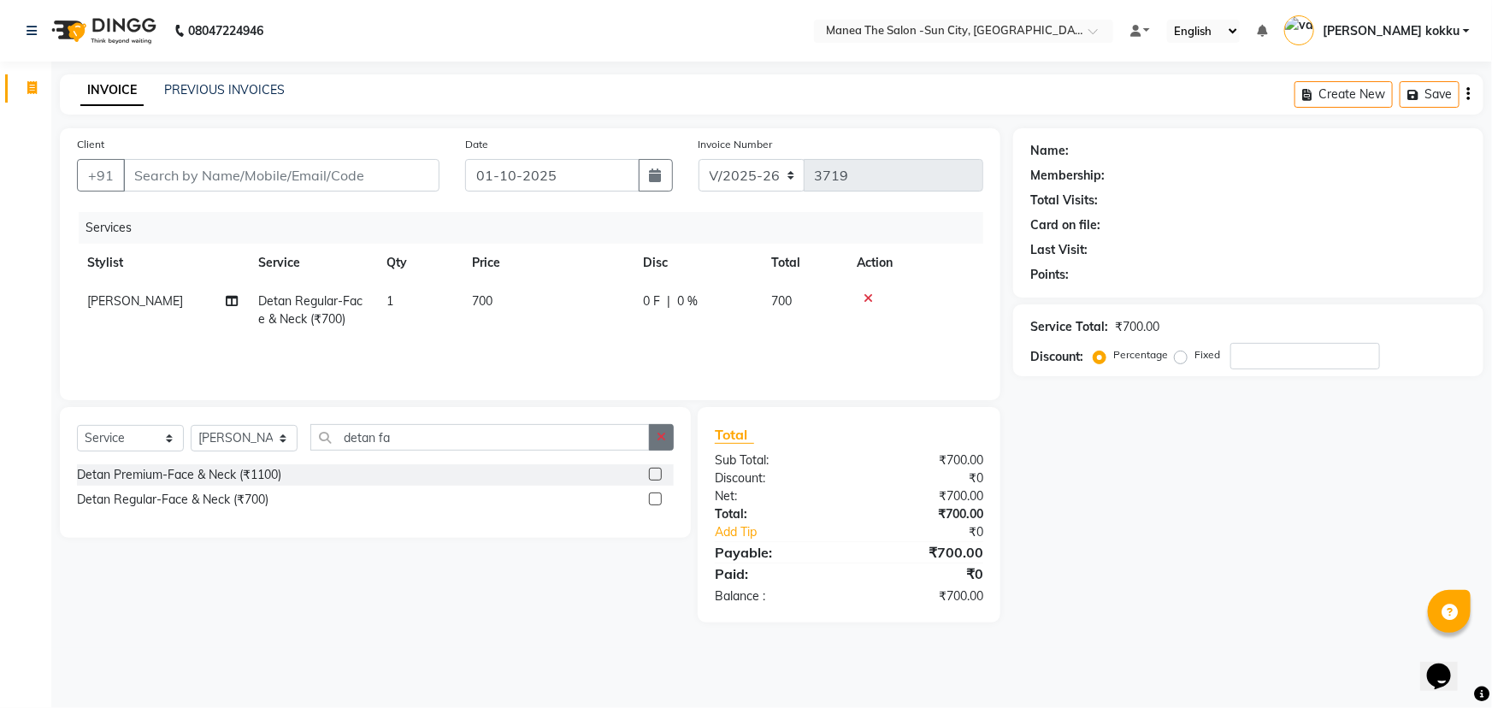
click at [661, 443] on icon "button" at bounding box center [661, 437] width 9 height 12
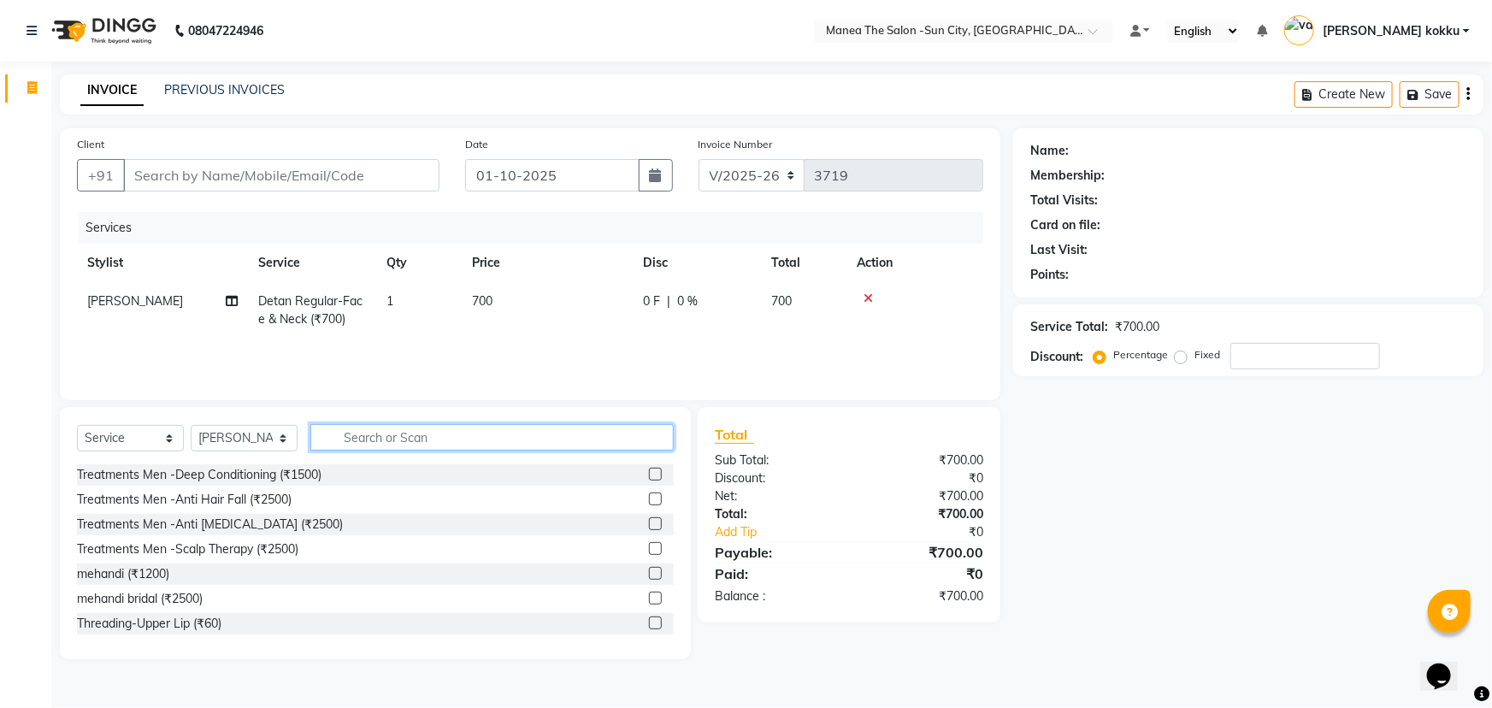
click at [392, 445] on input "text" at bounding box center [491, 437] width 363 height 27
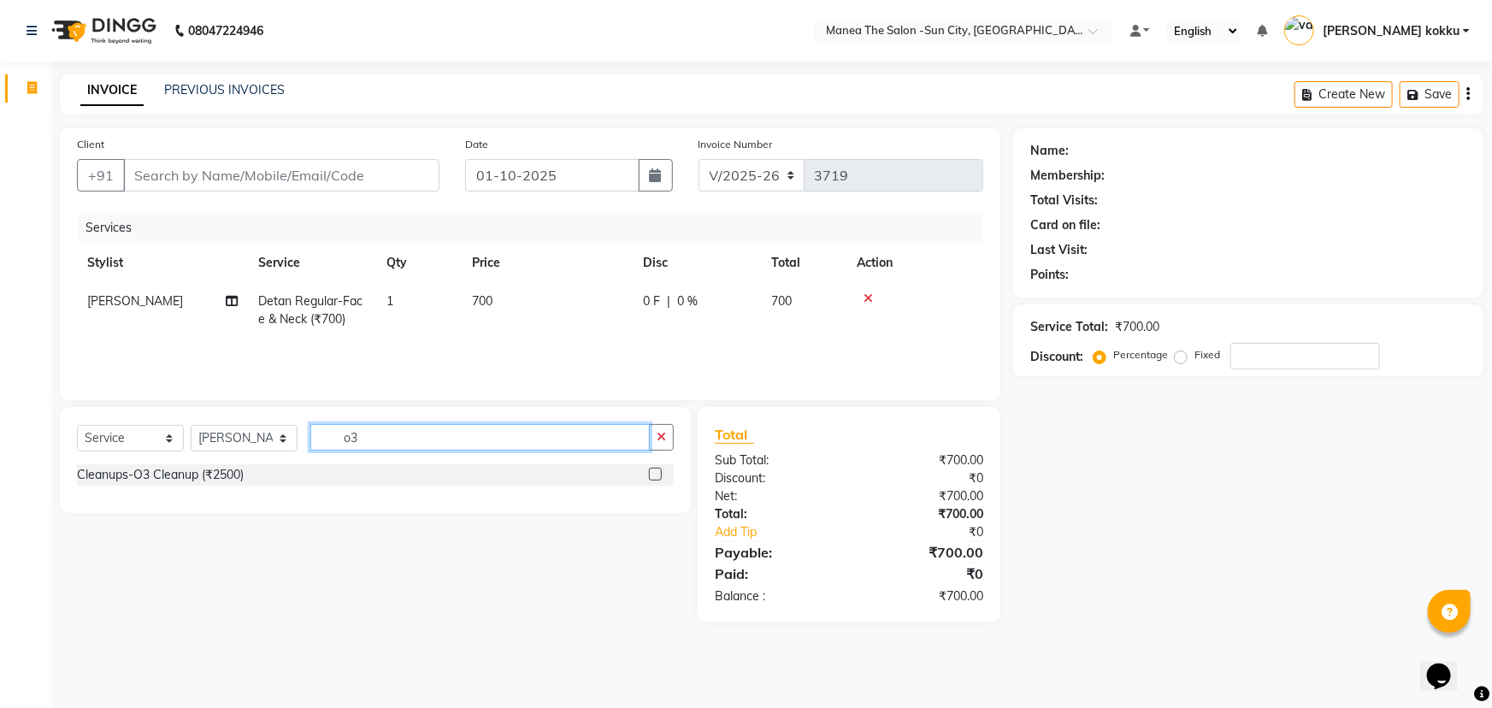
type input "o3"
click at [656, 470] on label at bounding box center [655, 474] width 13 height 13
click at [656, 470] on input "checkbox" at bounding box center [654, 474] width 11 height 11
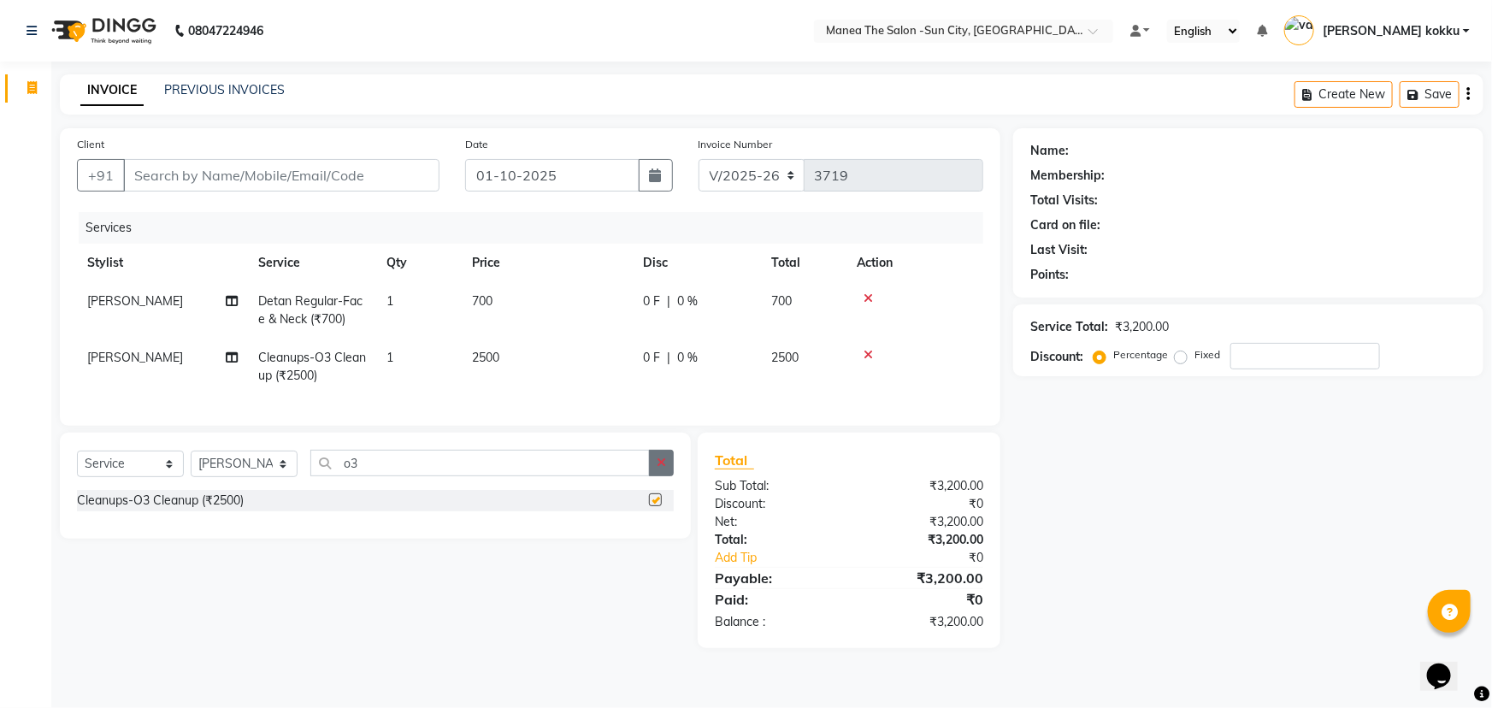
checkbox input "false"
click at [666, 468] on icon "button" at bounding box center [661, 462] width 9 height 12
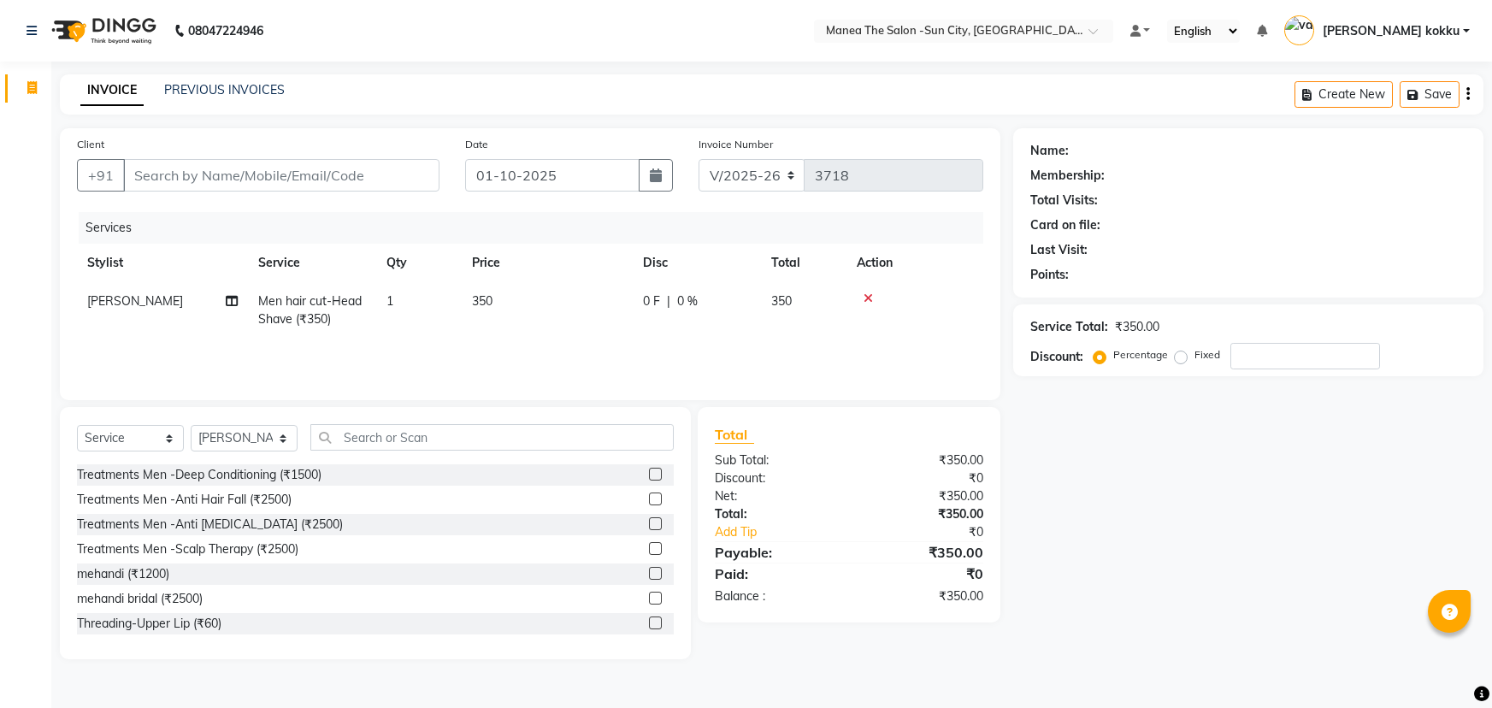
select select "5822"
select select "service"
select select "62892"
click at [333, 446] on input "text" at bounding box center [491, 437] width 363 height 27
type input "h"
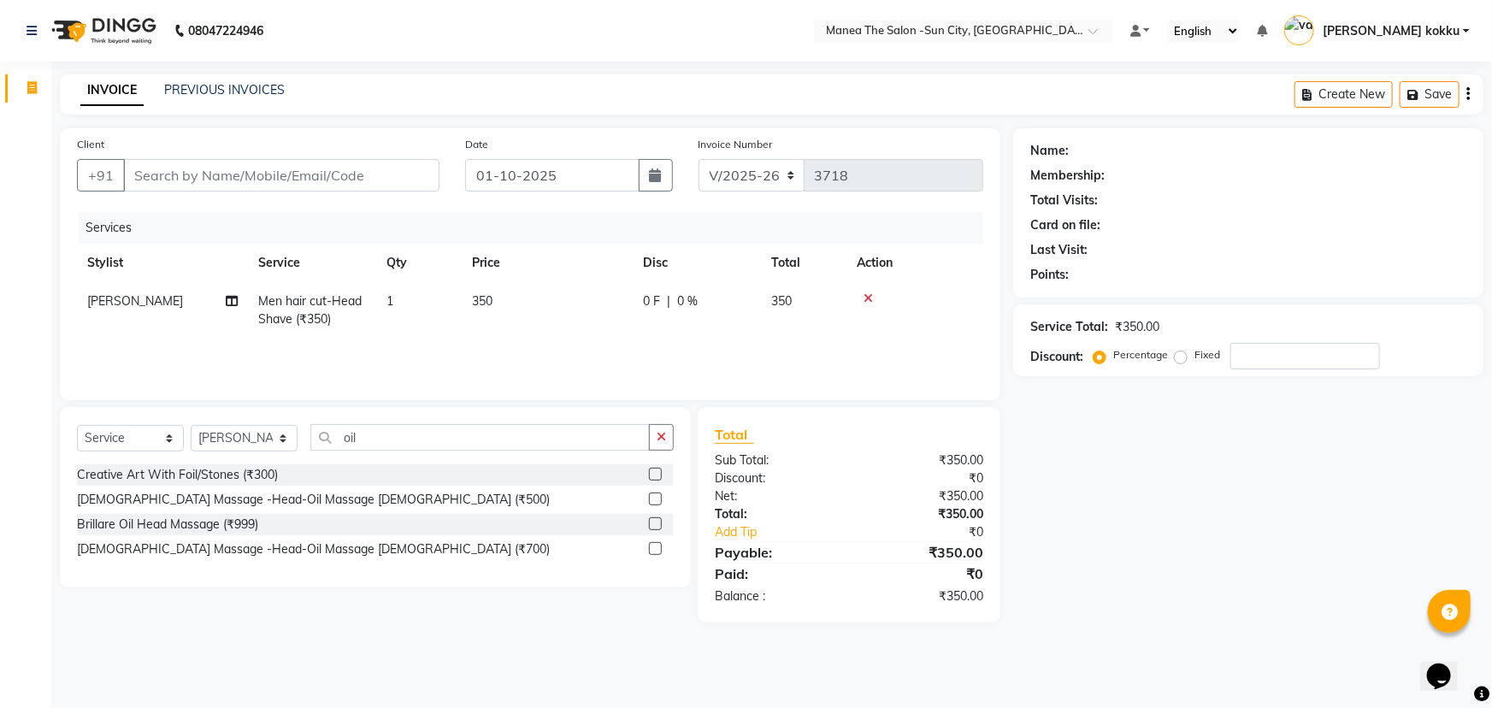
type input "oil"
click at [658, 500] on label at bounding box center [655, 498] width 13 height 13
click at [658, 500] on input "checkbox" at bounding box center [654, 499] width 11 height 11
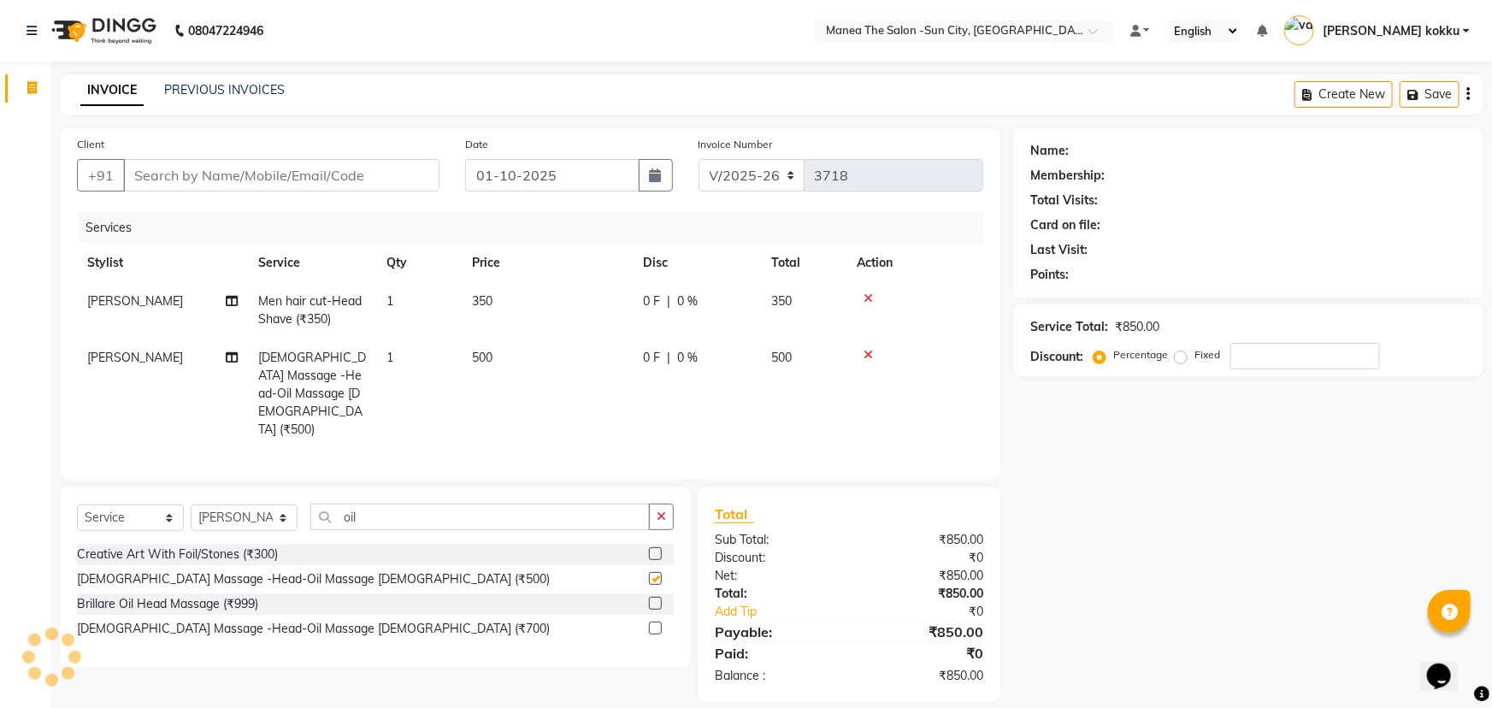
checkbox input "false"
click at [408, 171] on input "Client" at bounding box center [281, 175] width 316 height 32
type input "8"
type input "0"
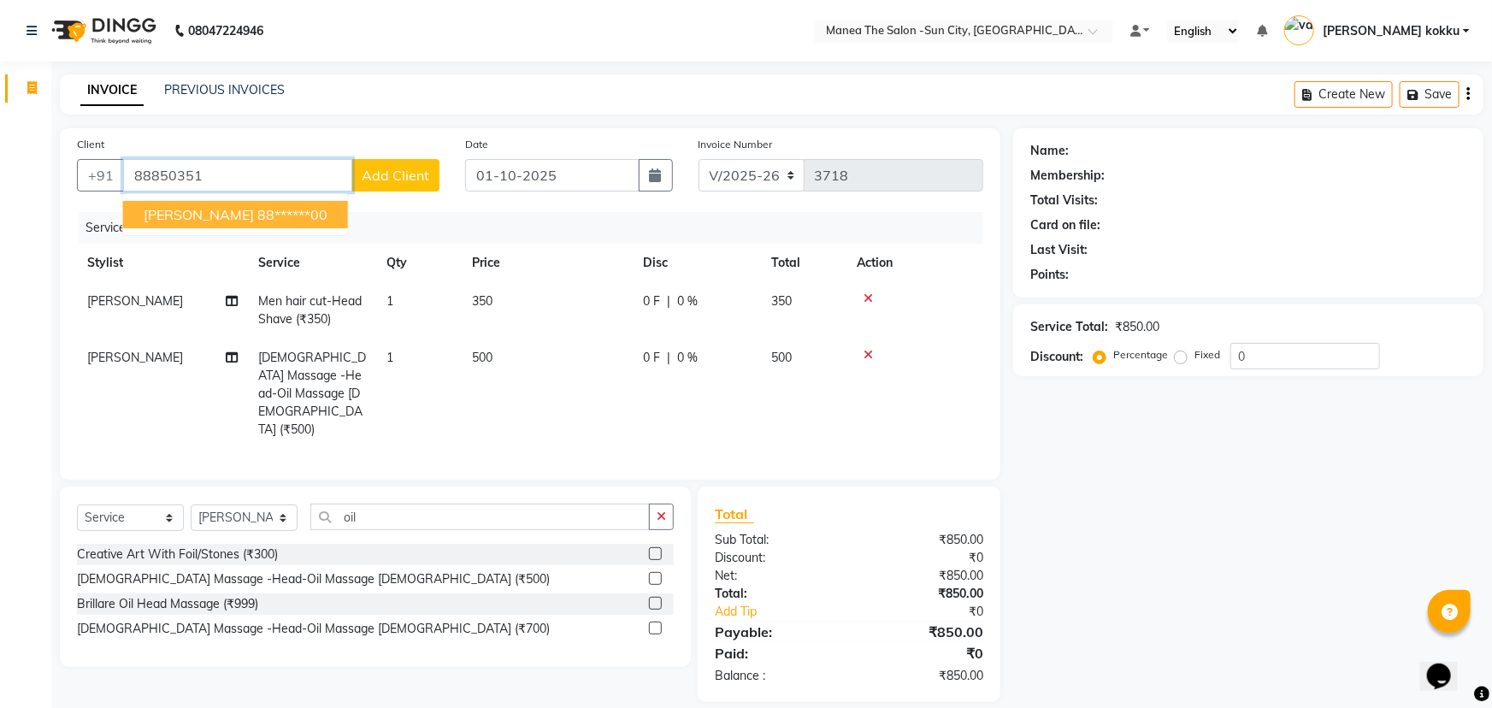
click at [257, 213] on ngb-highlight "88******00" at bounding box center [292, 214] width 70 height 17
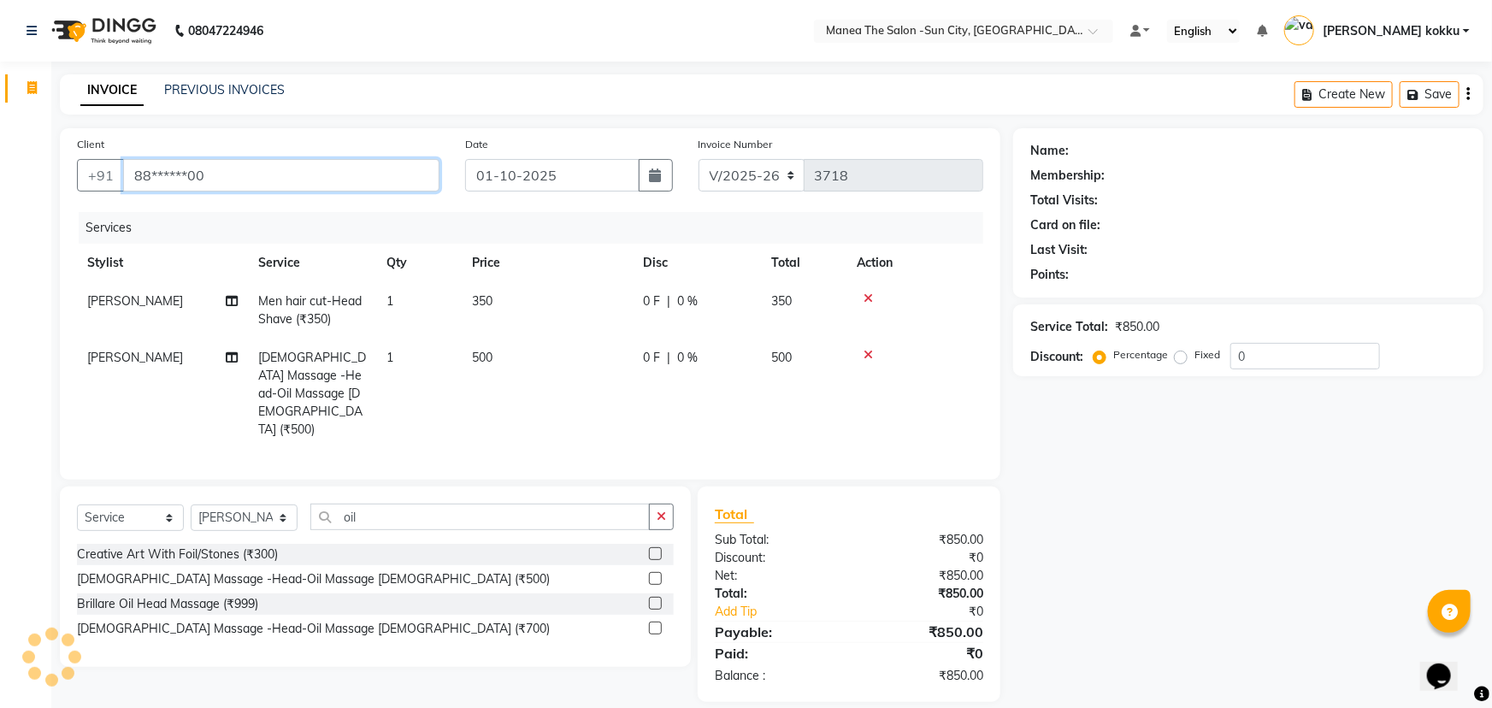
type input "88******00"
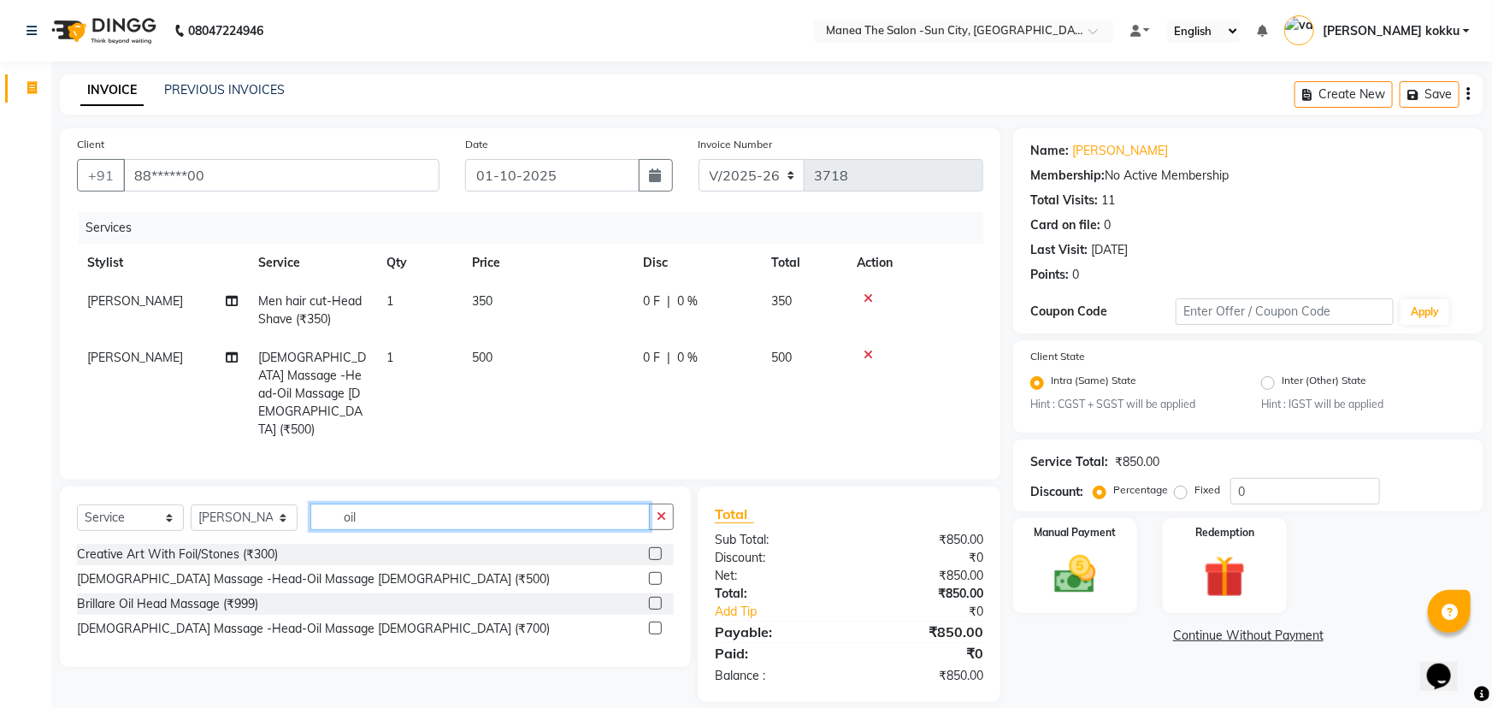
drag, startPoint x: 367, startPoint y: 485, endPoint x: 320, endPoint y: 520, distance: 58.6
click at [320, 520] on div "Select Service Product Membership Package Voucher Prepaid Gift Card Select Styl…" at bounding box center [375, 576] width 631 height 180
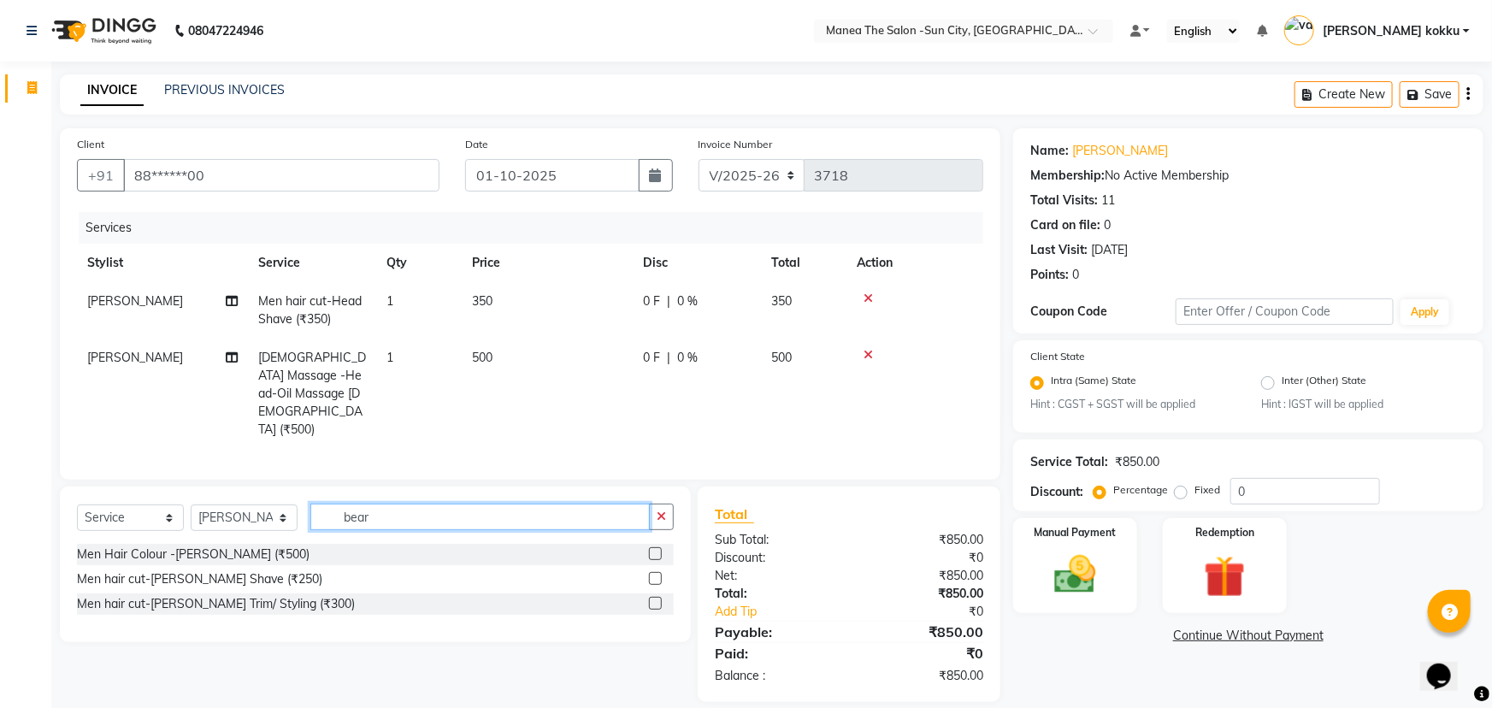
type input "bear"
click at [654, 597] on label at bounding box center [655, 603] width 13 height 13
click at [654, 598] on input "checkbox" at bounding box center [654, 603] width 11 height 11
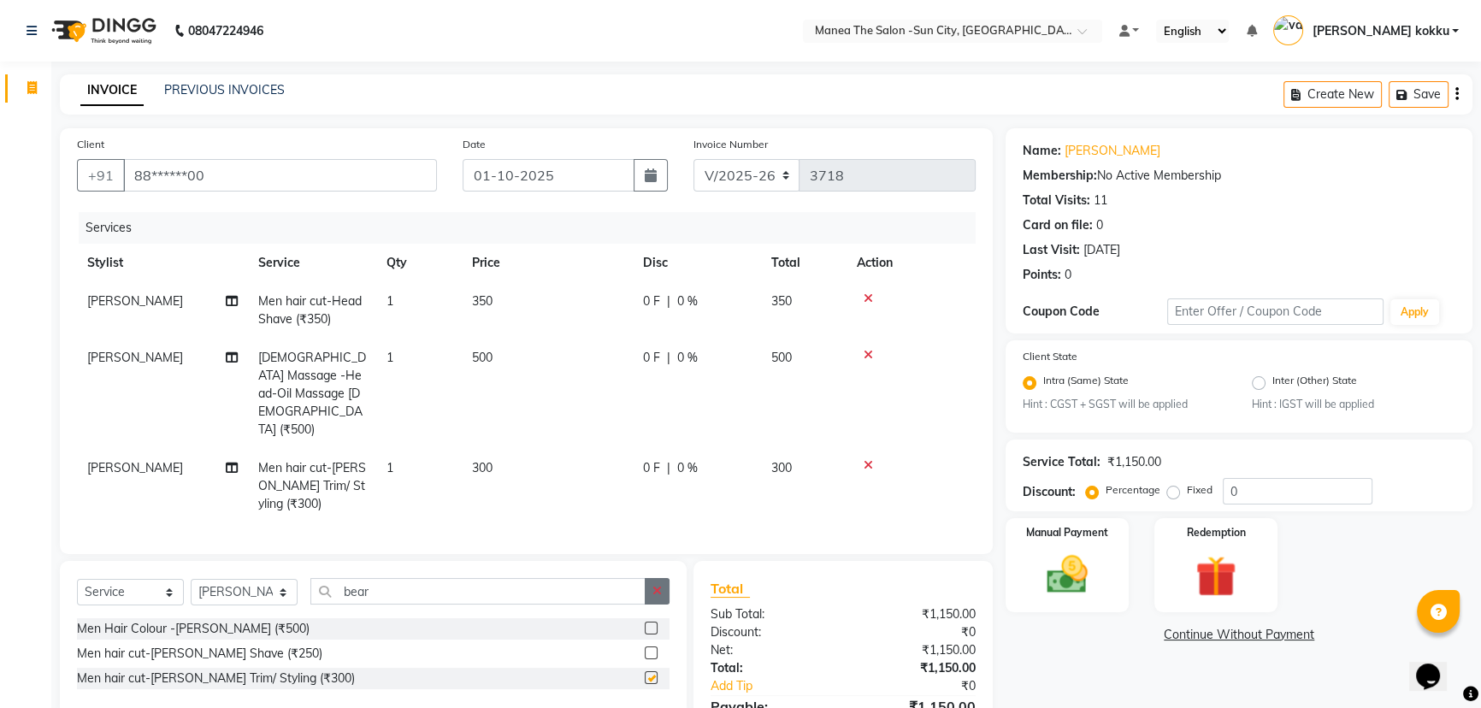
checkbox input "false"
click at [657, 578] on button "button" at bounding box center [657, 591] width 25 height 27
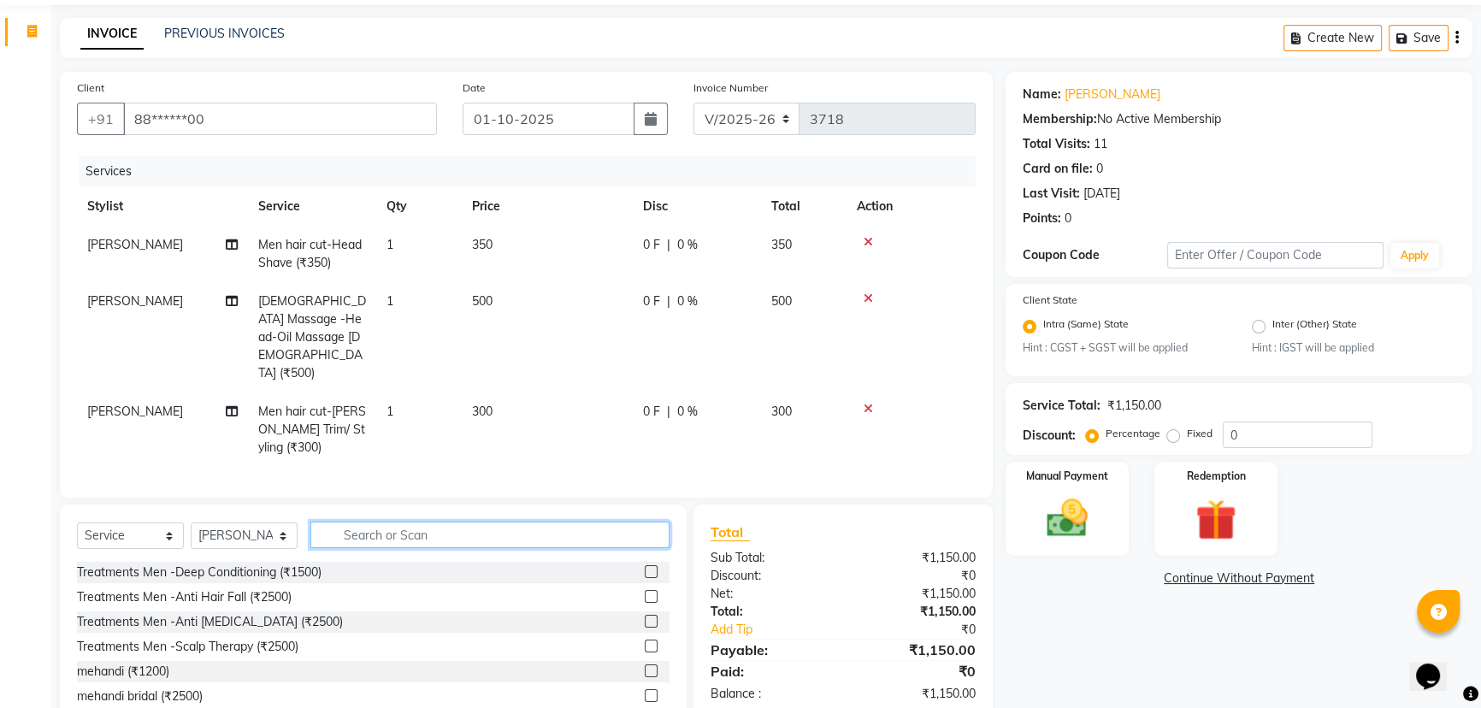
scroll to position [106, 0]
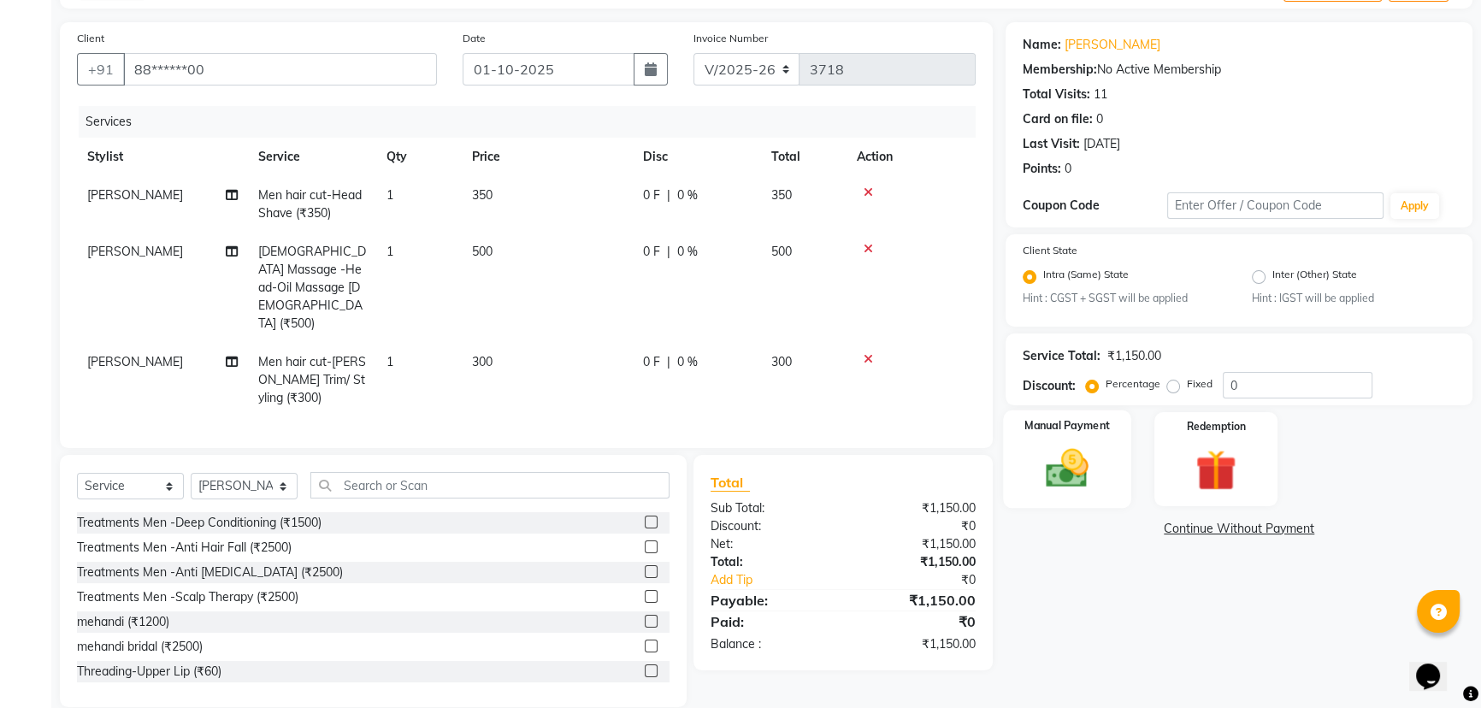
click at [1093, 483] on img at bounding box center [1067, 469] width 69 height 49
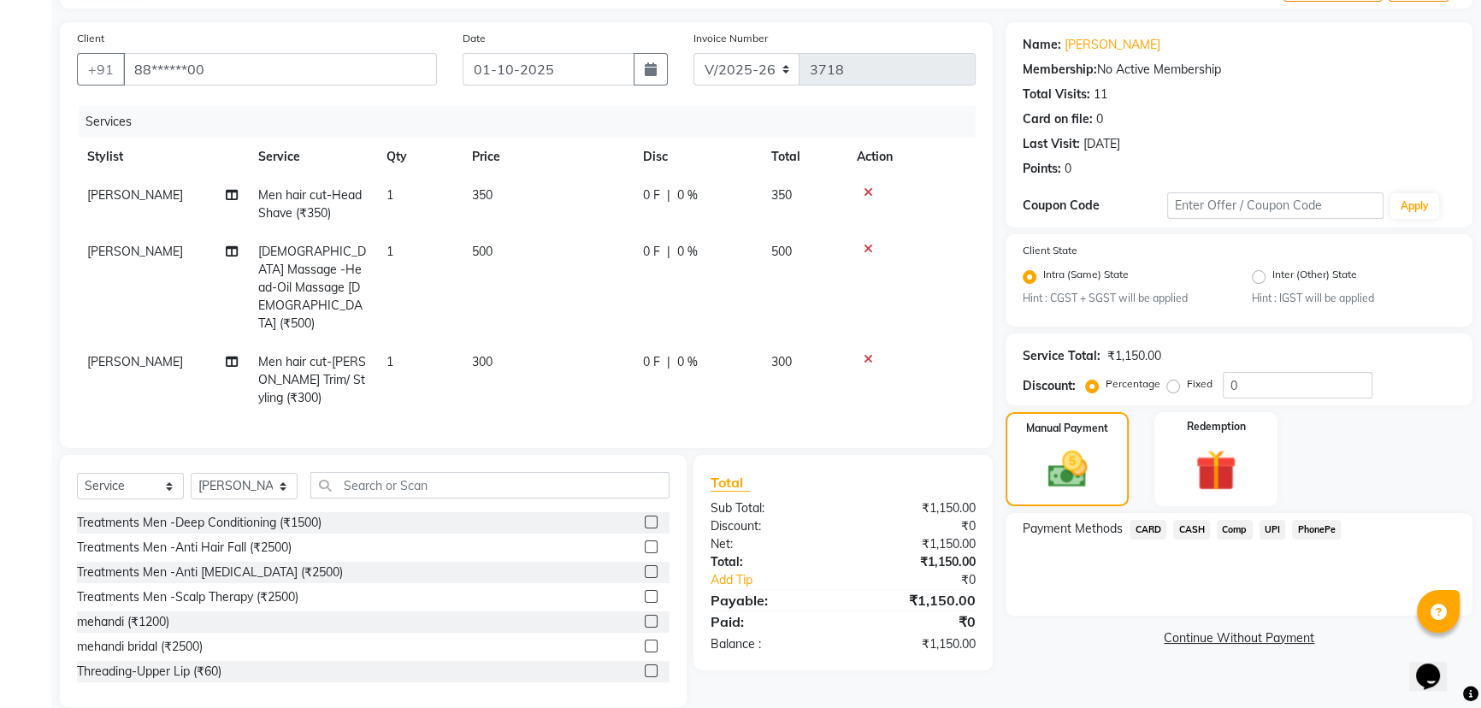
click at [1287, 531] on div "PhonePe" at bounding box center [1313, 531] width 56 height 23
click at [1274, 531] on span "UPI" at bounding box center [1272, 530] width 27 height 20
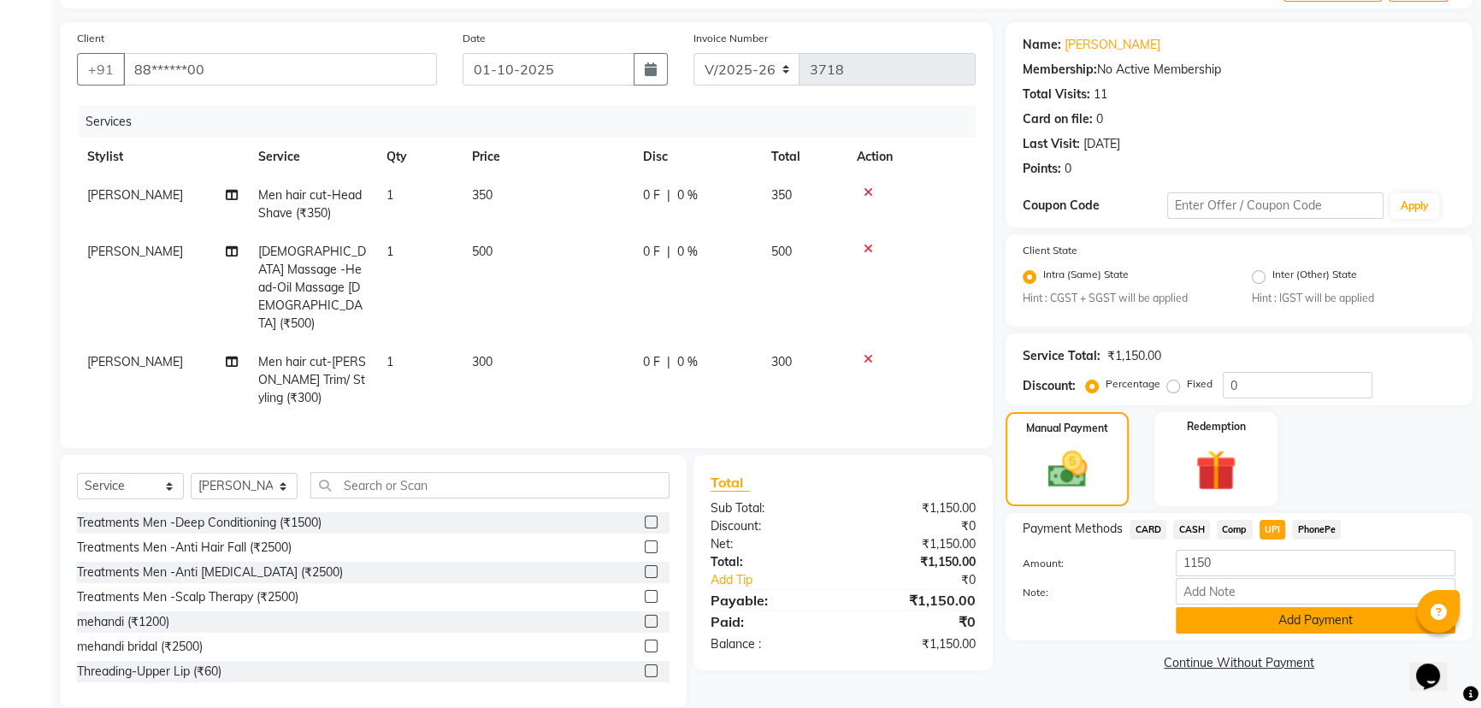
click at [1308, 621] on button "Add Payment" at bounding box center [1315, 620] width 280 height 27
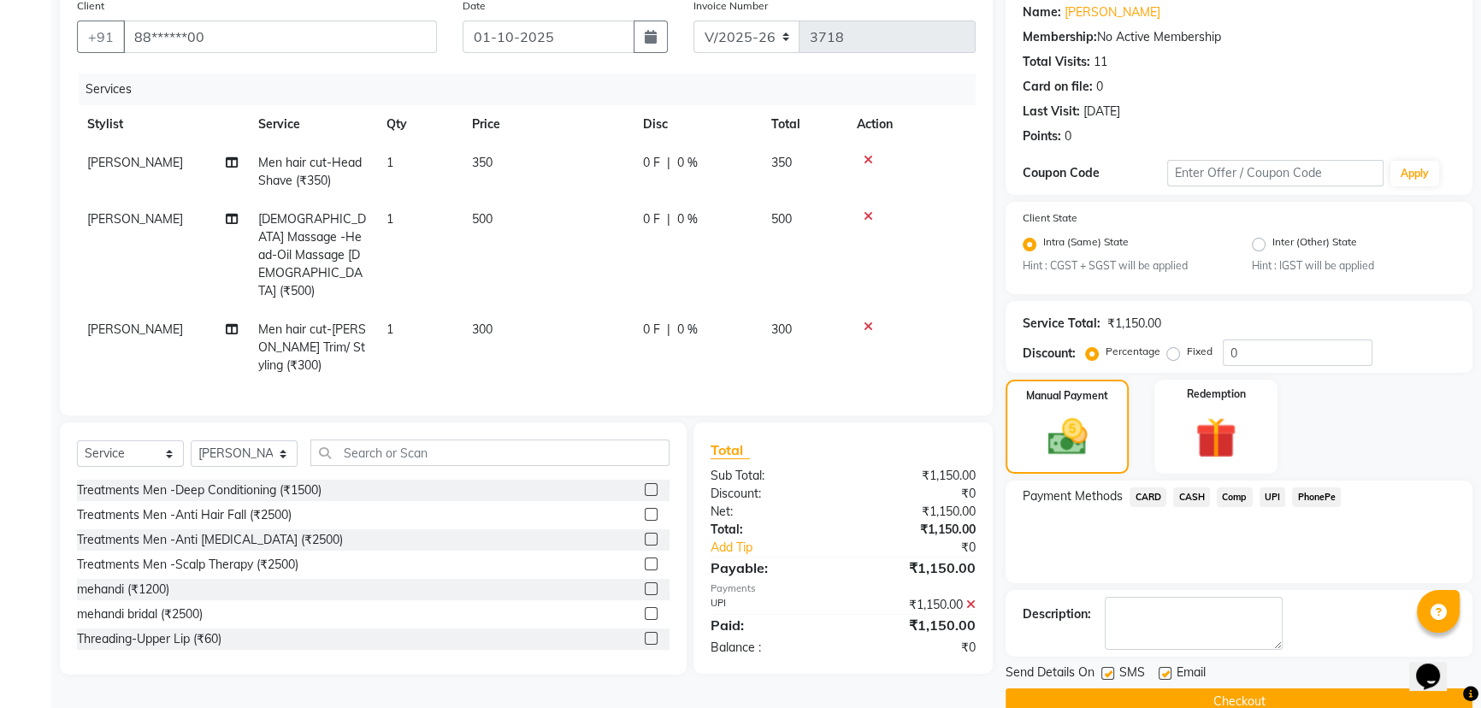
scroll to position [171, 0]
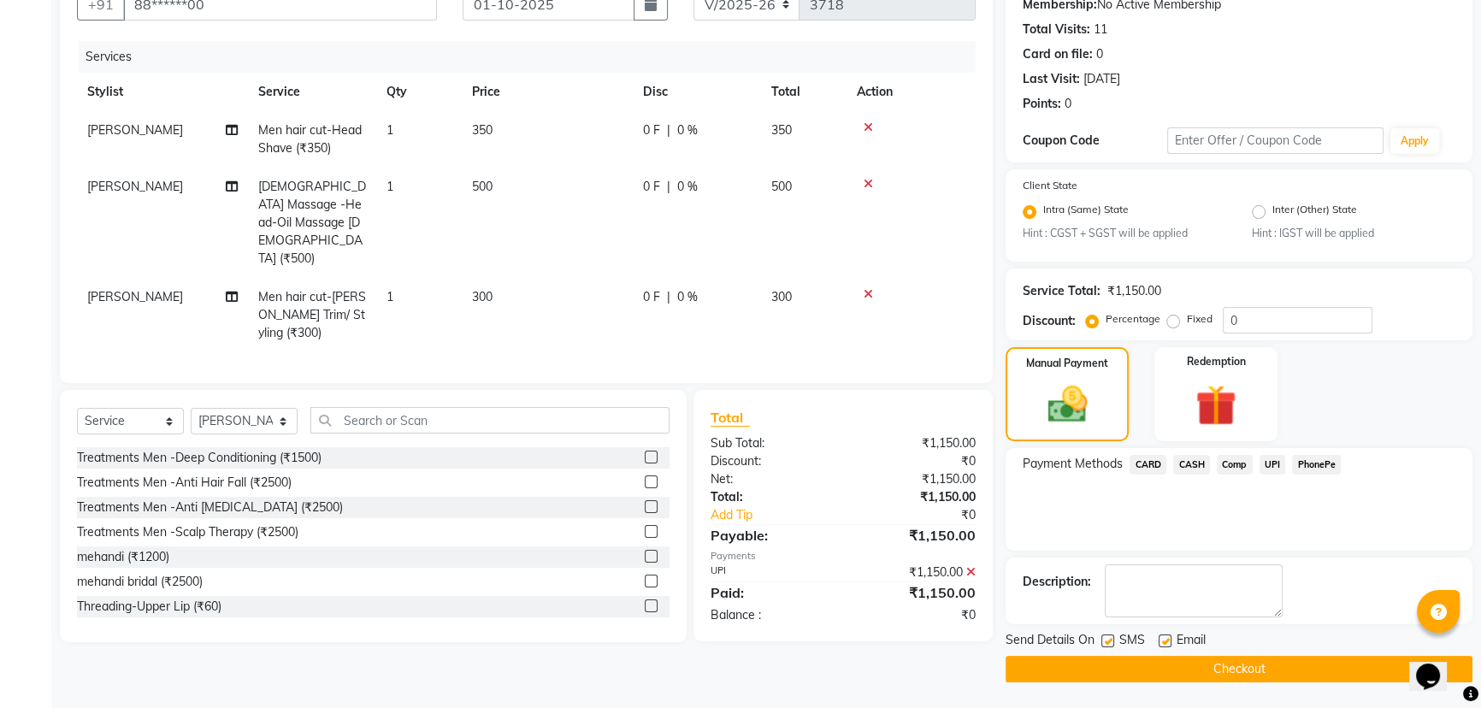
click at [1113, 640] on label at bounding box center [1107, 640] width 13 height 13
click at [1112, 640] on input "checkbox" at bounding box center [1106, 641] width 11 height 11
checkbox input "false"
click at [1163, 639] on label at bounding box center [1164, 640] width 13 height 13
click at [1163, 639] on input "checkbox" at bounding box center [1163, 641] width 11 height 11
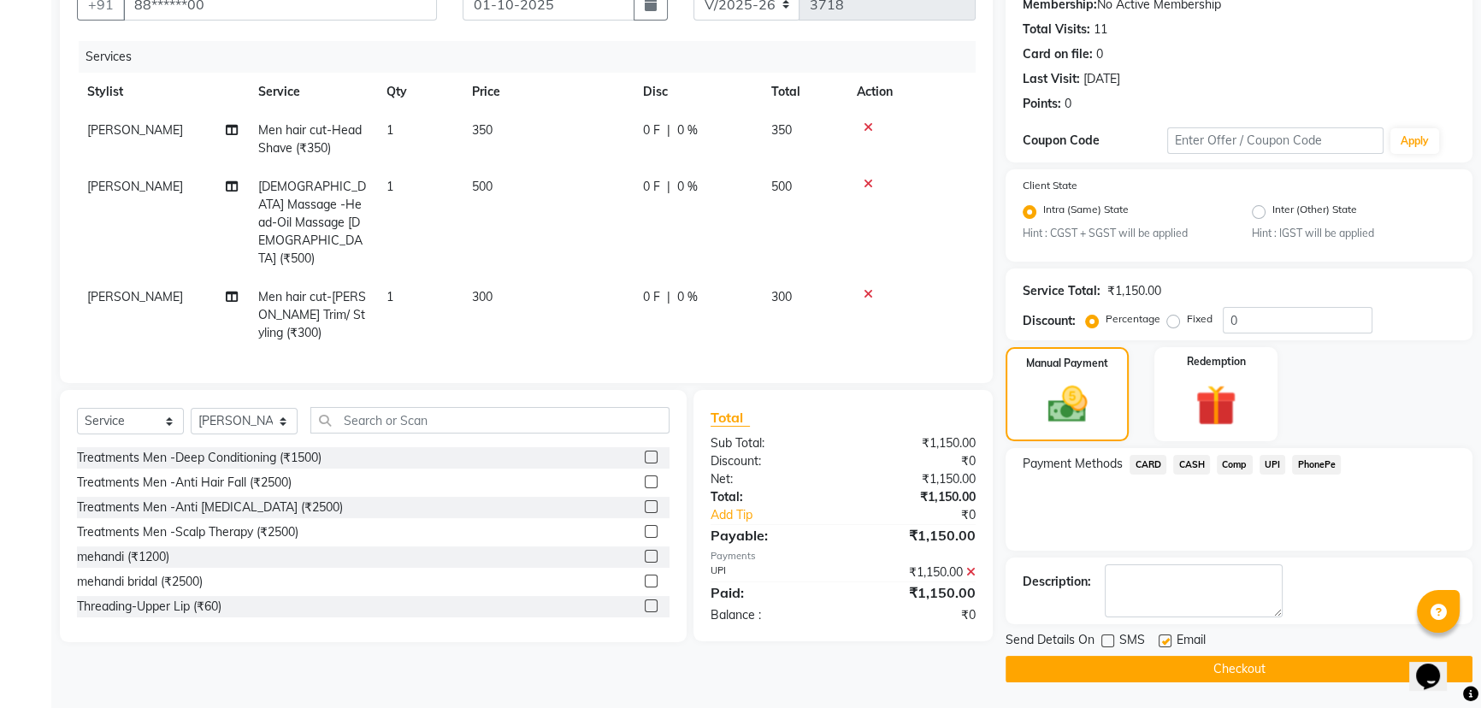
checkbox input "false"
click at [1188, 674] on button "Checkout" at bounding box center [1238, 669] width 467 height 27
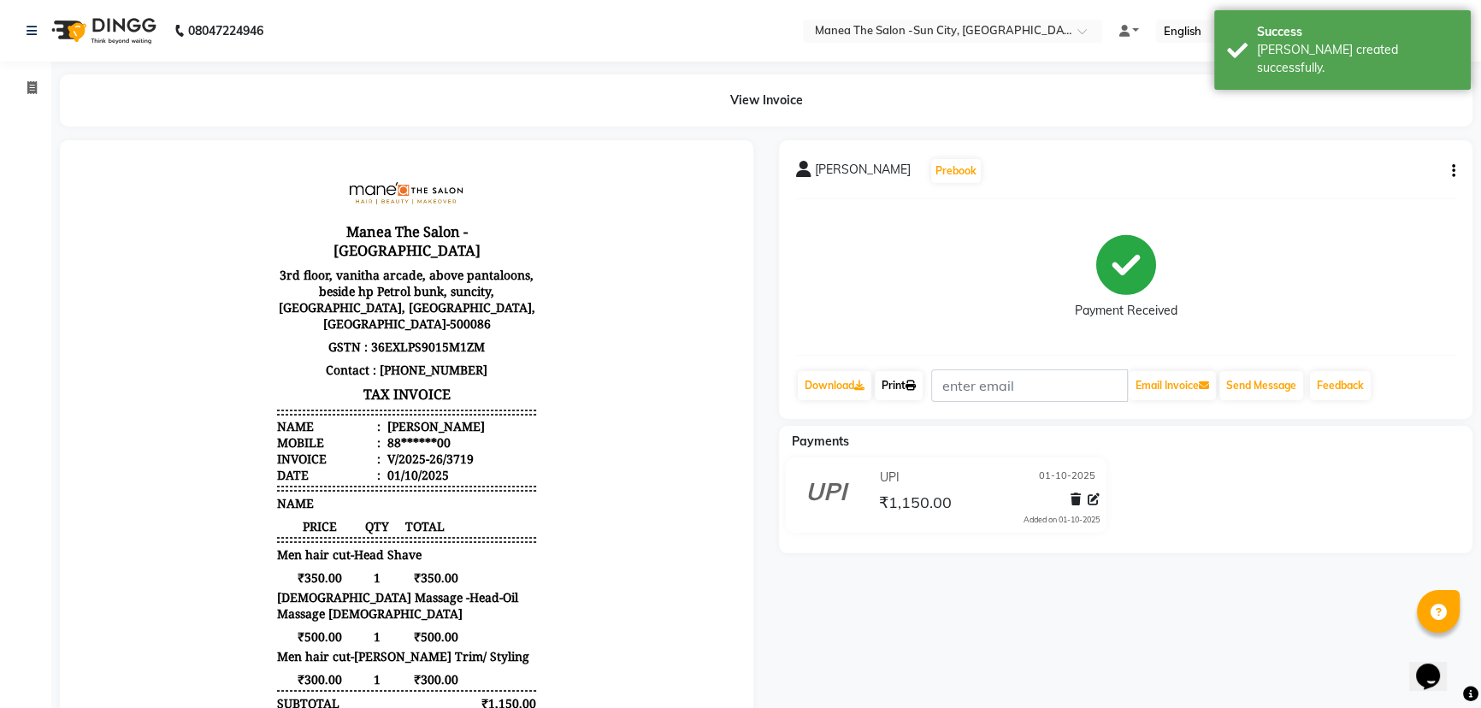
click at [907, 380] on link "Print" at bounding box center [899, 385] width 48 height 29
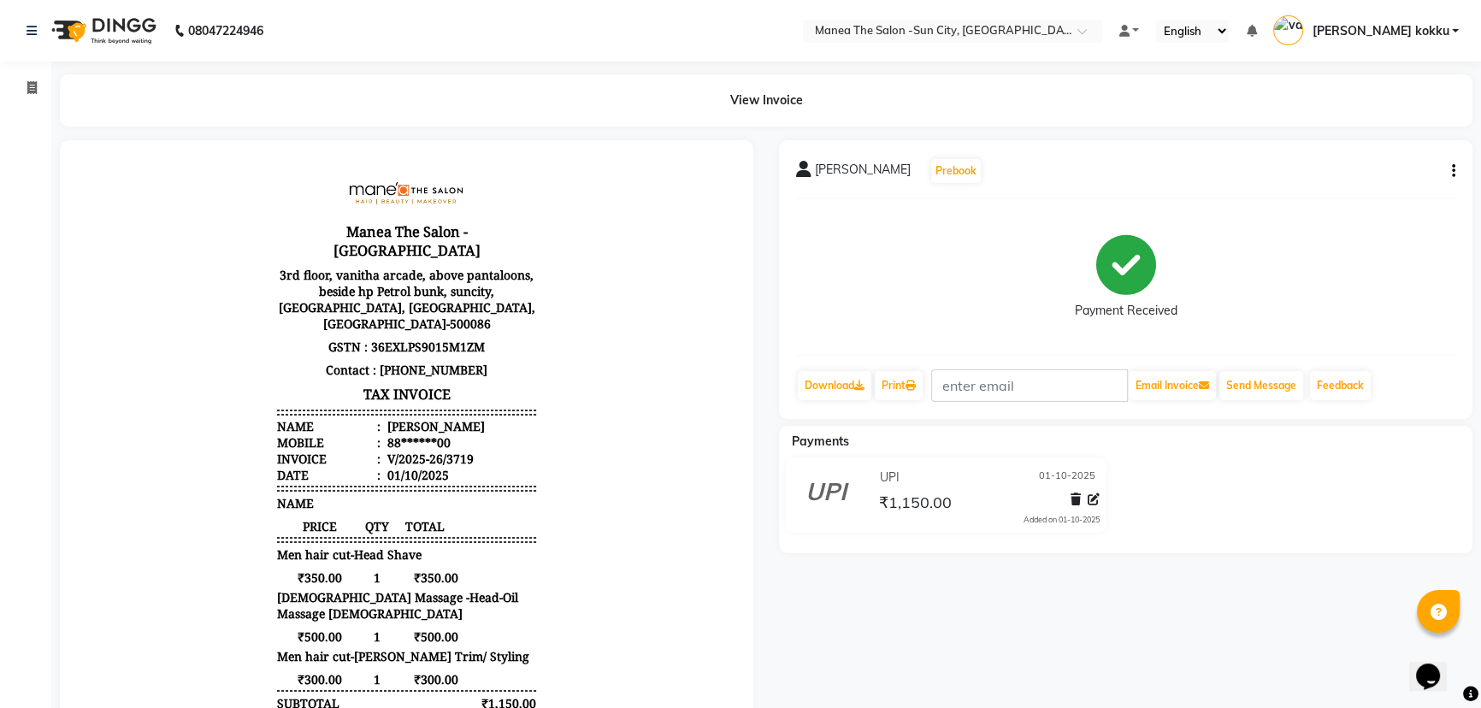
click at [1452, 172] on icon "button" at bounding box center [1453, 171] width 3 height 1
click at [1411, 189] on div "Edit Item Staff" at bounding box center [1367, 181] width 117 height 21
select select
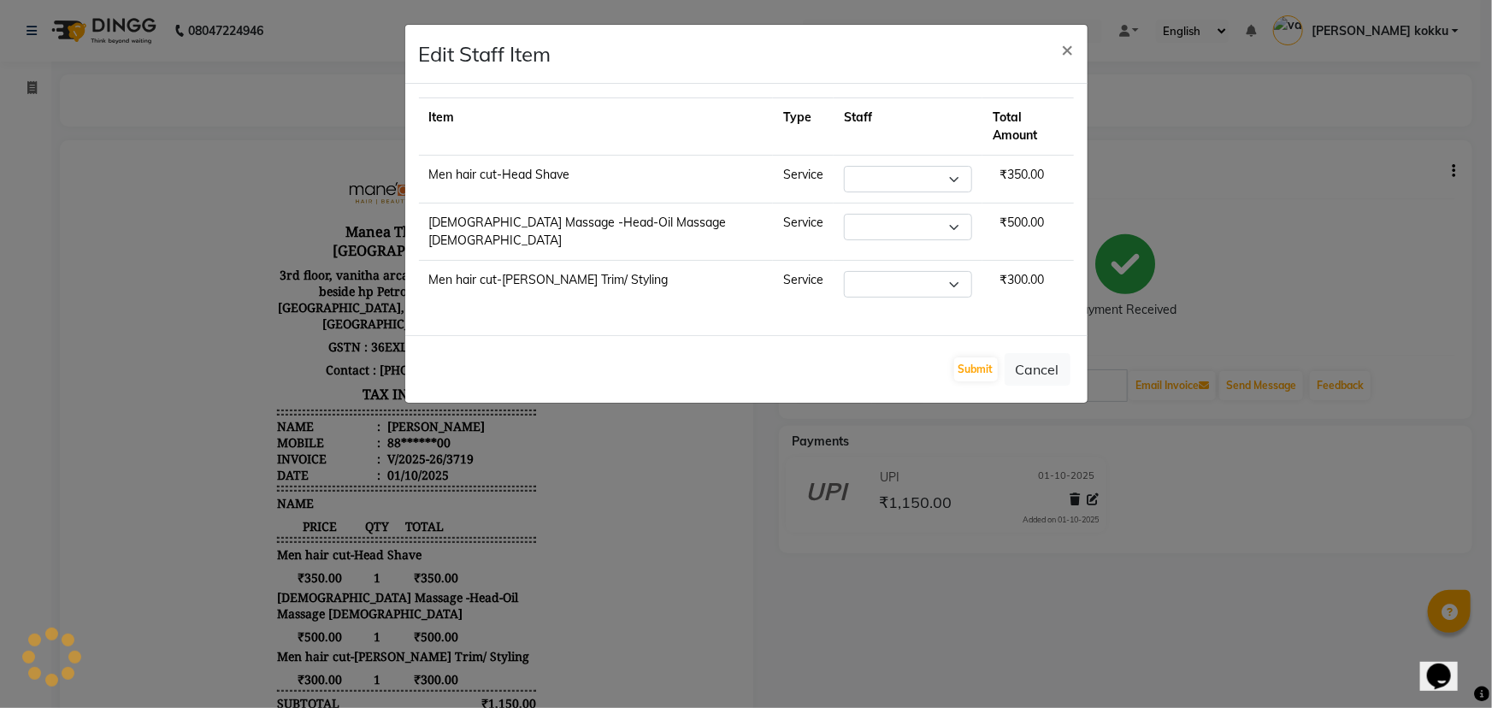
select select "62892"
click at [980, 357] on button "Submit" at bounding box center [976, 369] width 44 height 24
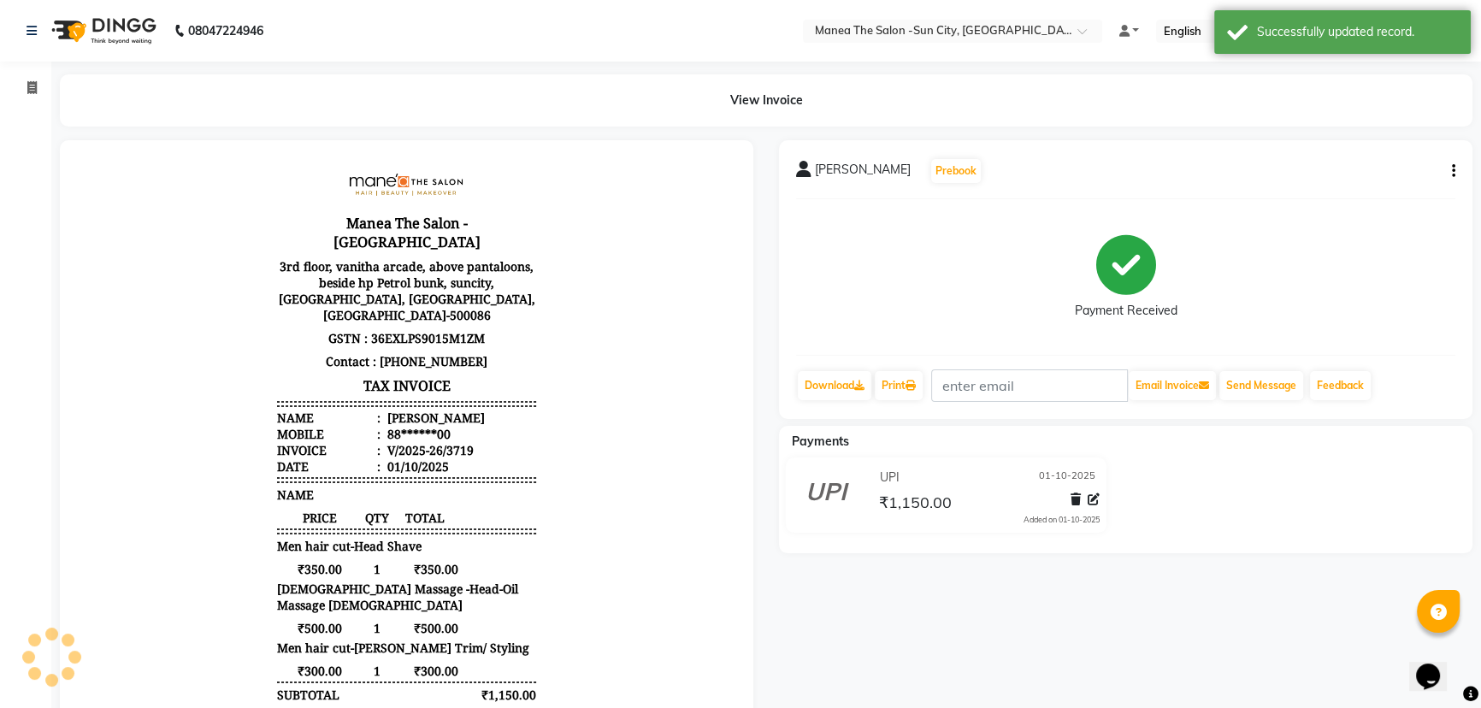
scroll to position [14, 0]
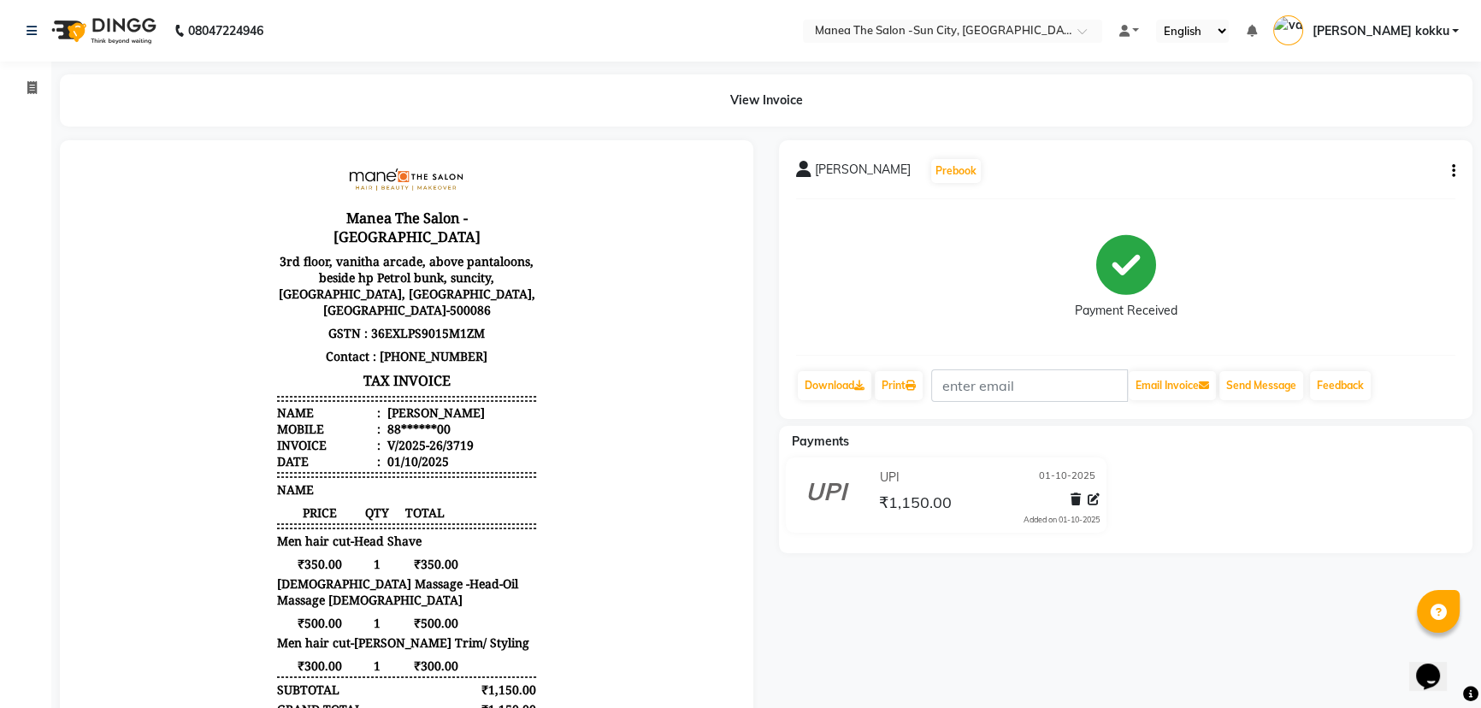
click at [1453, 172] on icon "button" at bounding box center [1453, 171] width 3 height 1
click at [1397, 184] on div "Edit Item Staff" at bounding box center [1367, 181] width 117 height 21
select select "62892"
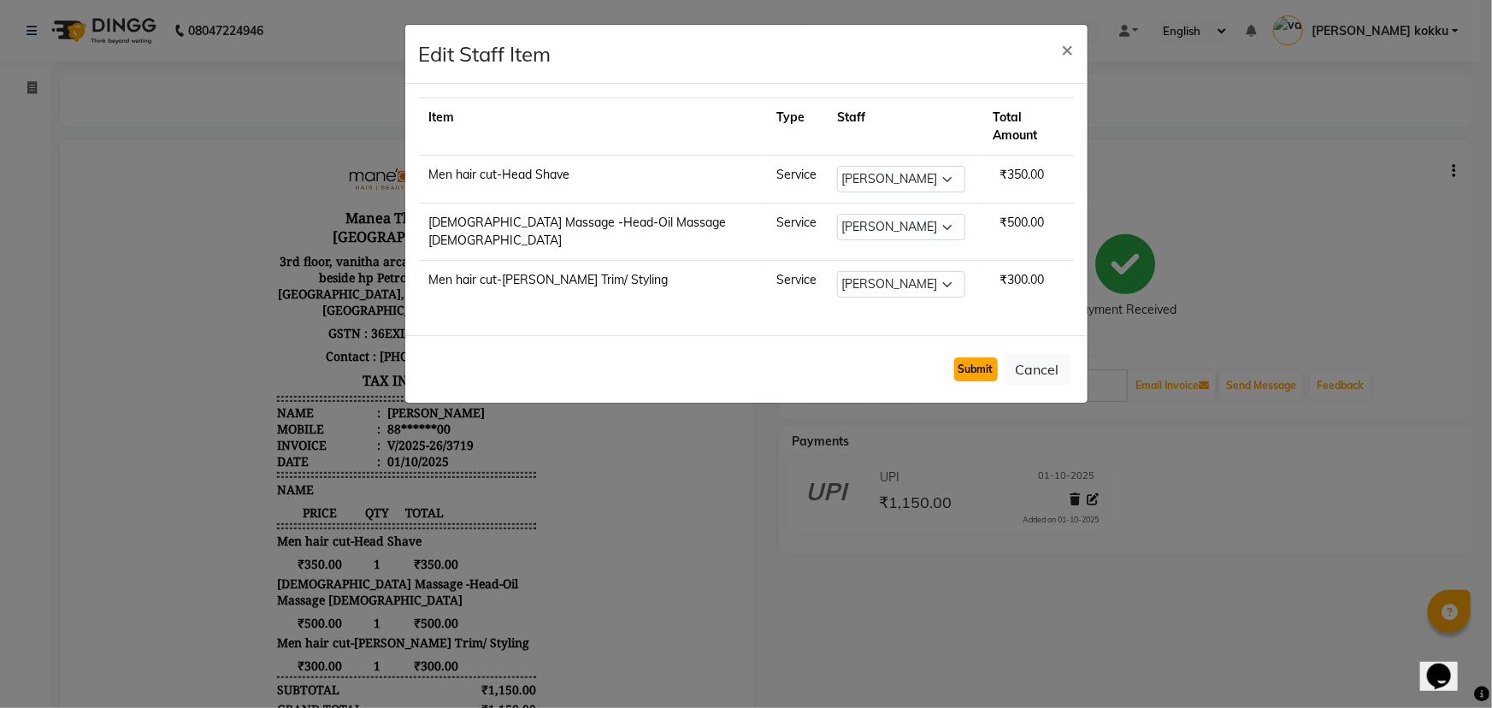
click at [978, 357] on button "Submit" at bounding box center [976, 369] width 44 height 24
